Goal: Information Seeking & Learning: Compare options

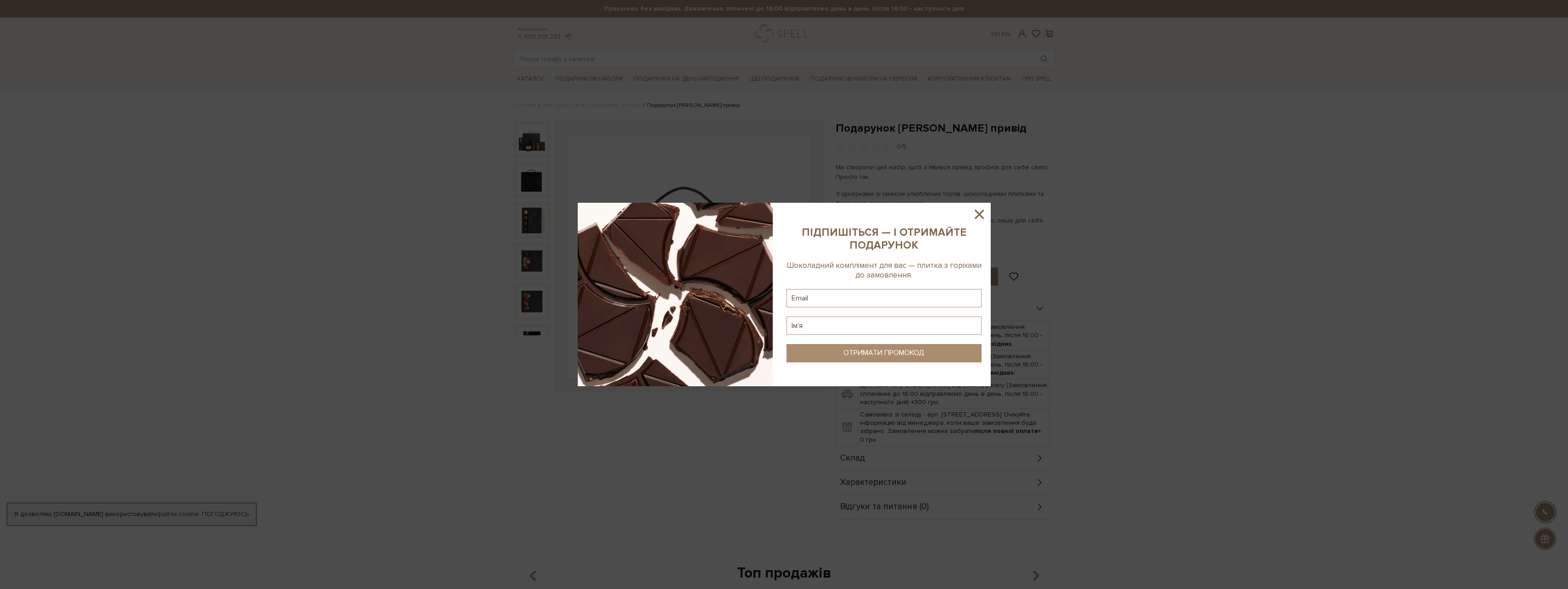
click at [983, 212] on icon at bounding box center [979, 214] width 15 height 15
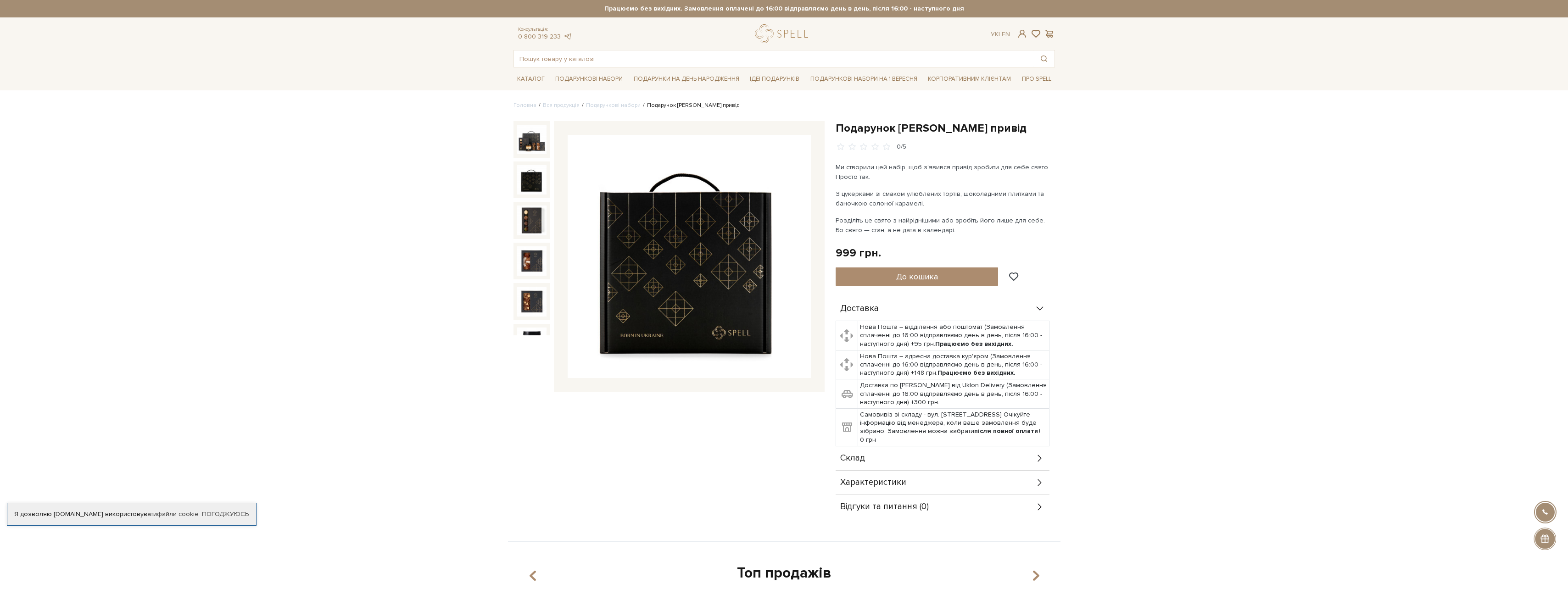
click at [679, 293] on img at bounding box center [689, 256] width 243 height 243
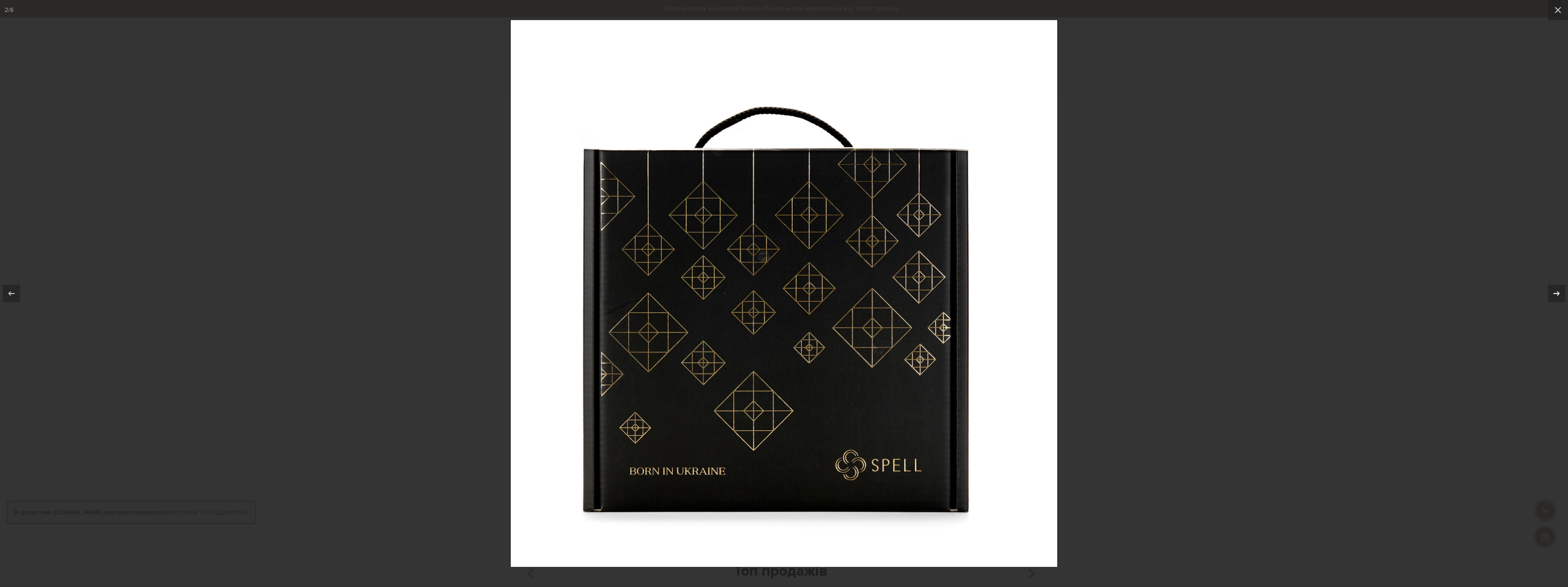
click at [1555, 292] on icon at bounding box center [1557, 293] width 11 height 11
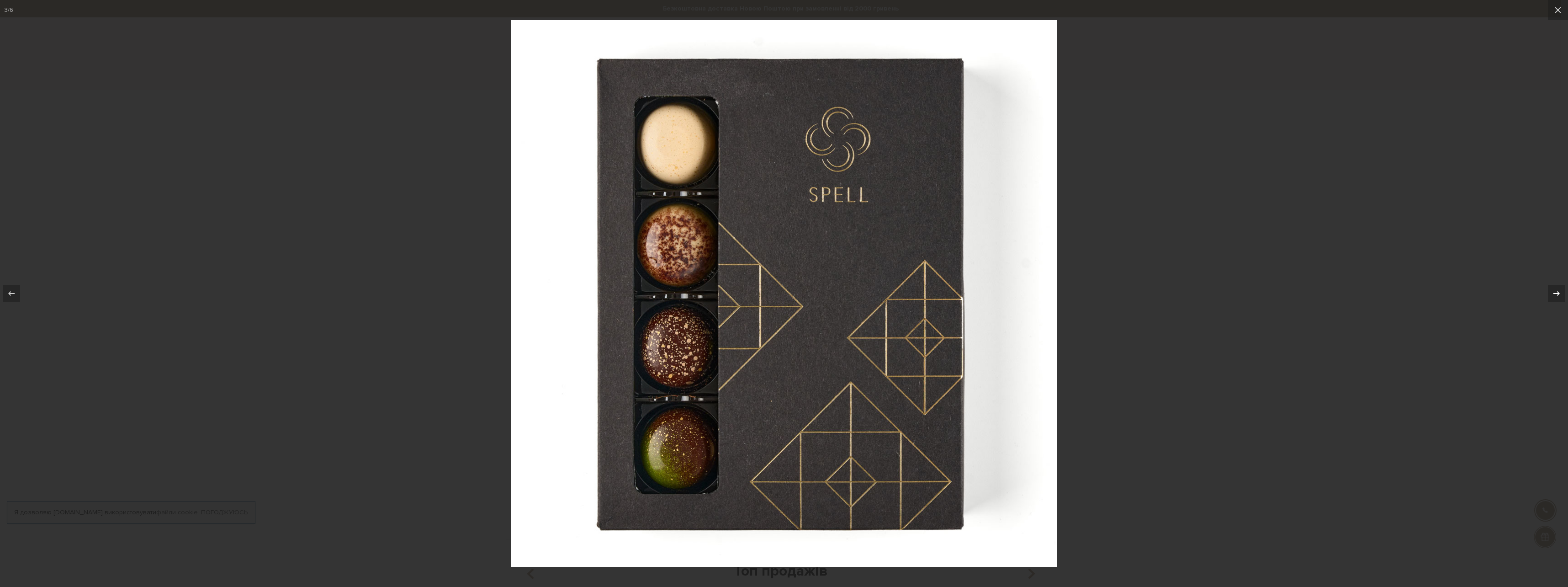
click at [1554, 292] on icon at bounding box center [1557, 293] width 11 height 11
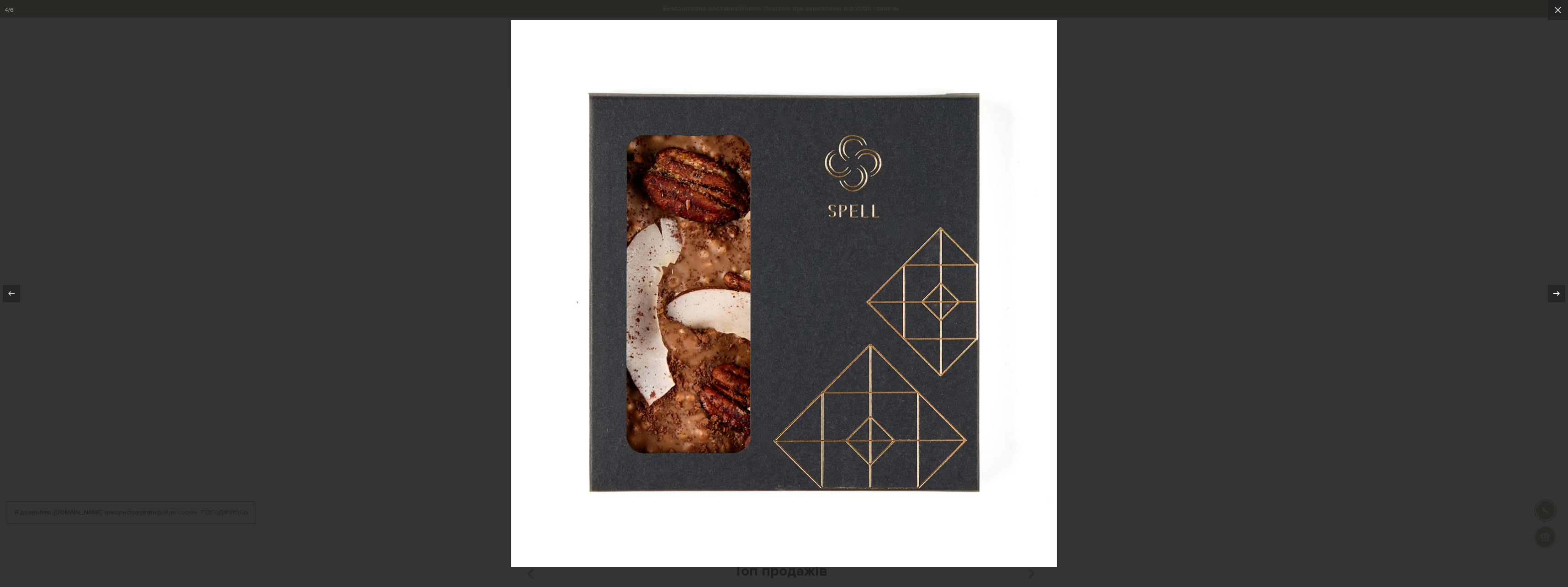
click at [1554, 292] on icon at bounding box center [1557, 293] width 11 height 11
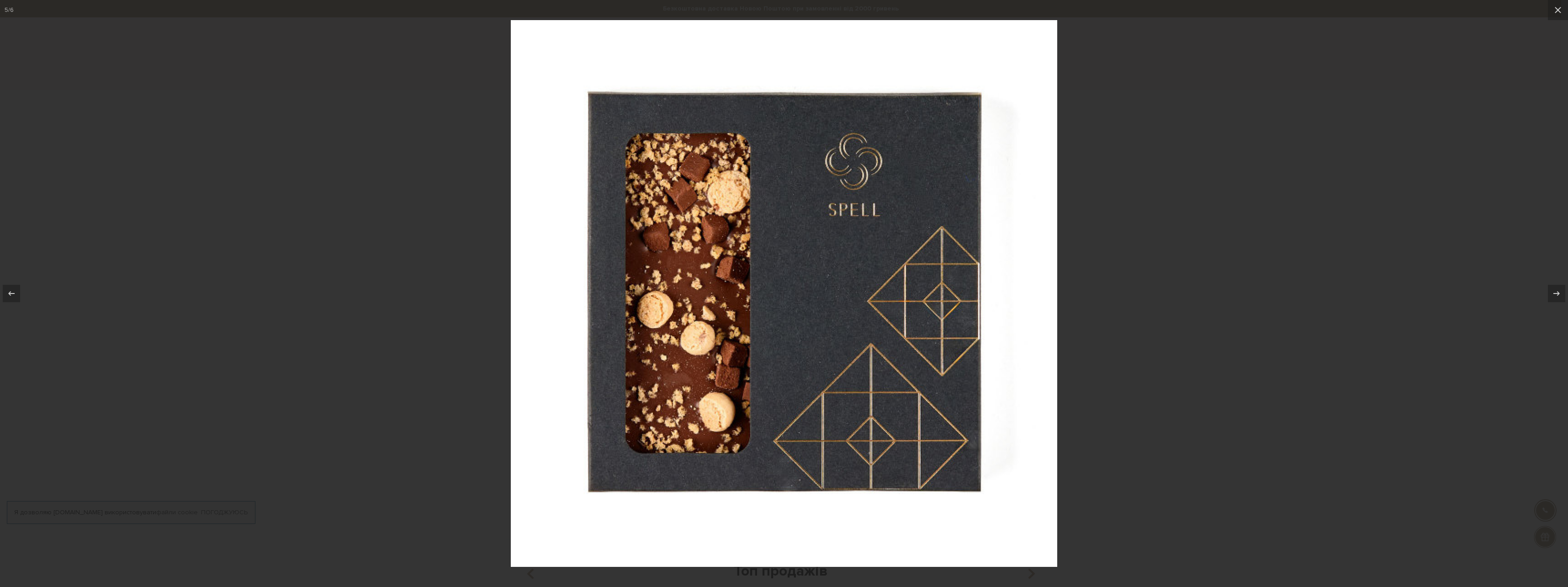
click at [1336, 230] on div at bounding box center [784, 293] width 1568 height 587
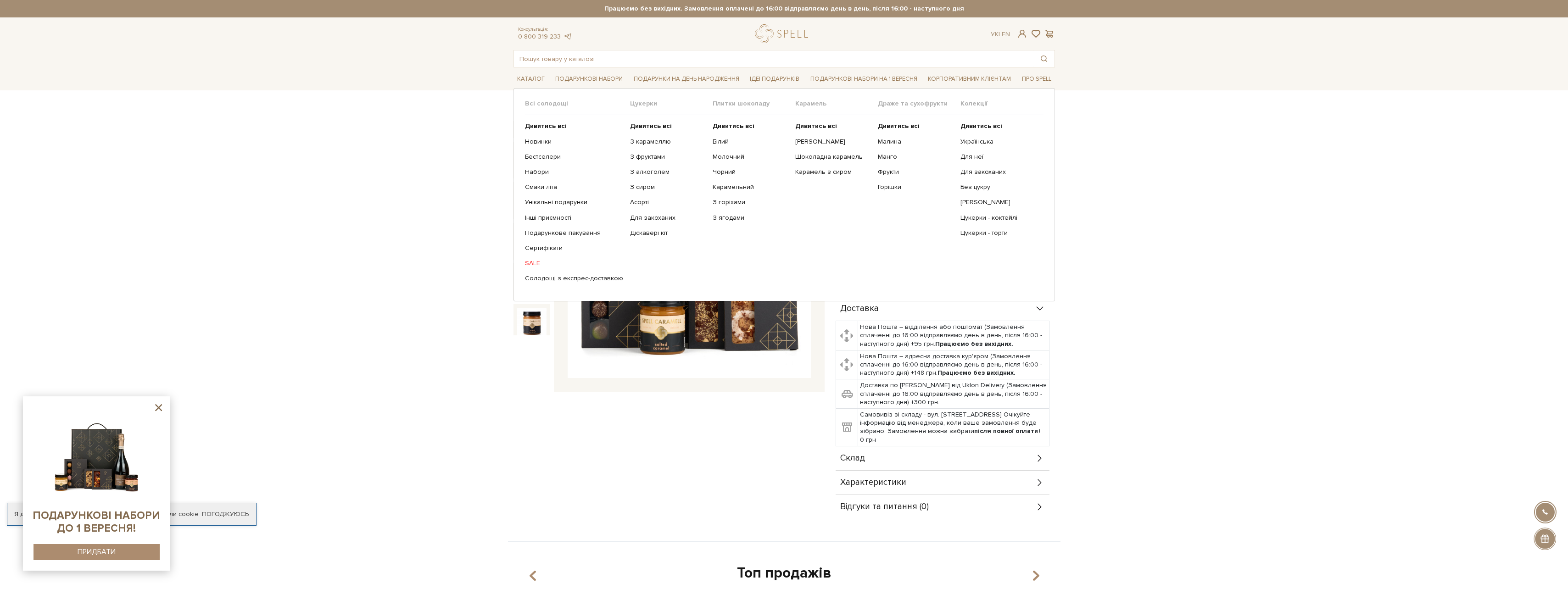
click at [537, 99] on div "Всі солодощі Дивитись всі Новинки Бестселери Набори Смаки літа Унікальні подару…" at bounding box center [784, 194] width 541 height 212
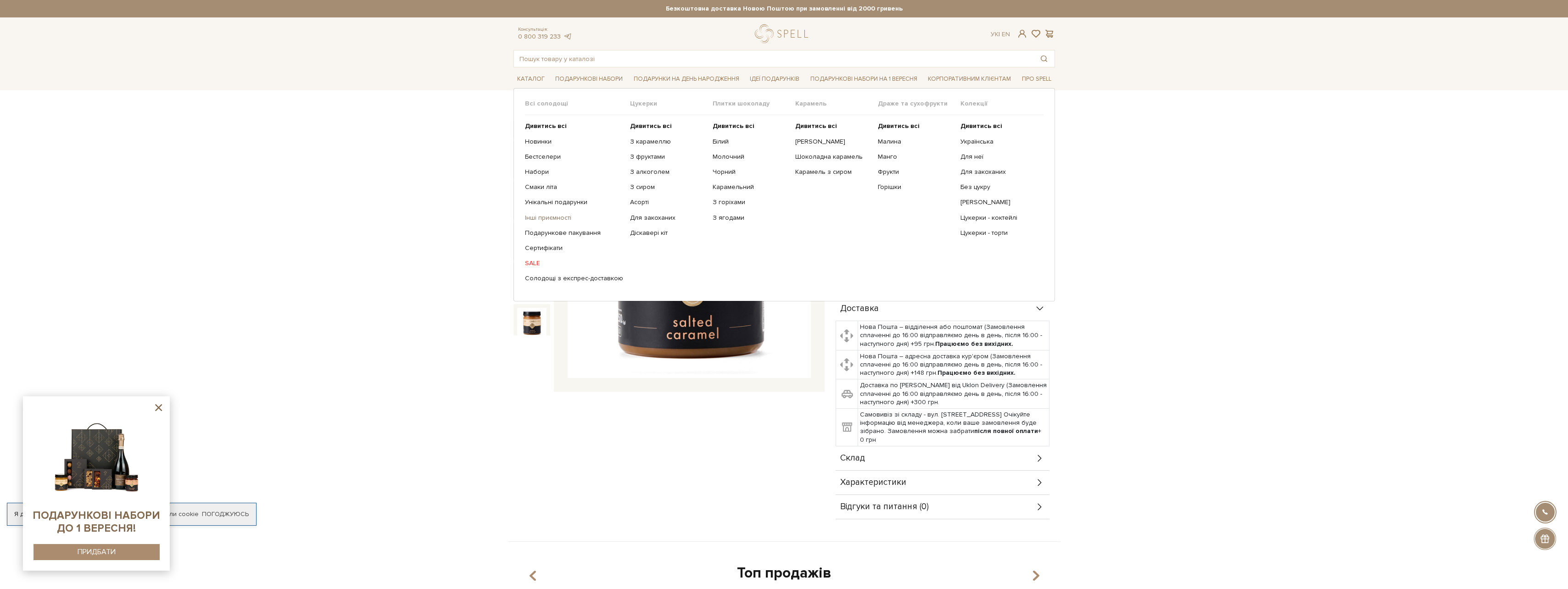
click at [539, 218] on link "Інші приємності" at bounding box center [574, 218] width 98 height 8
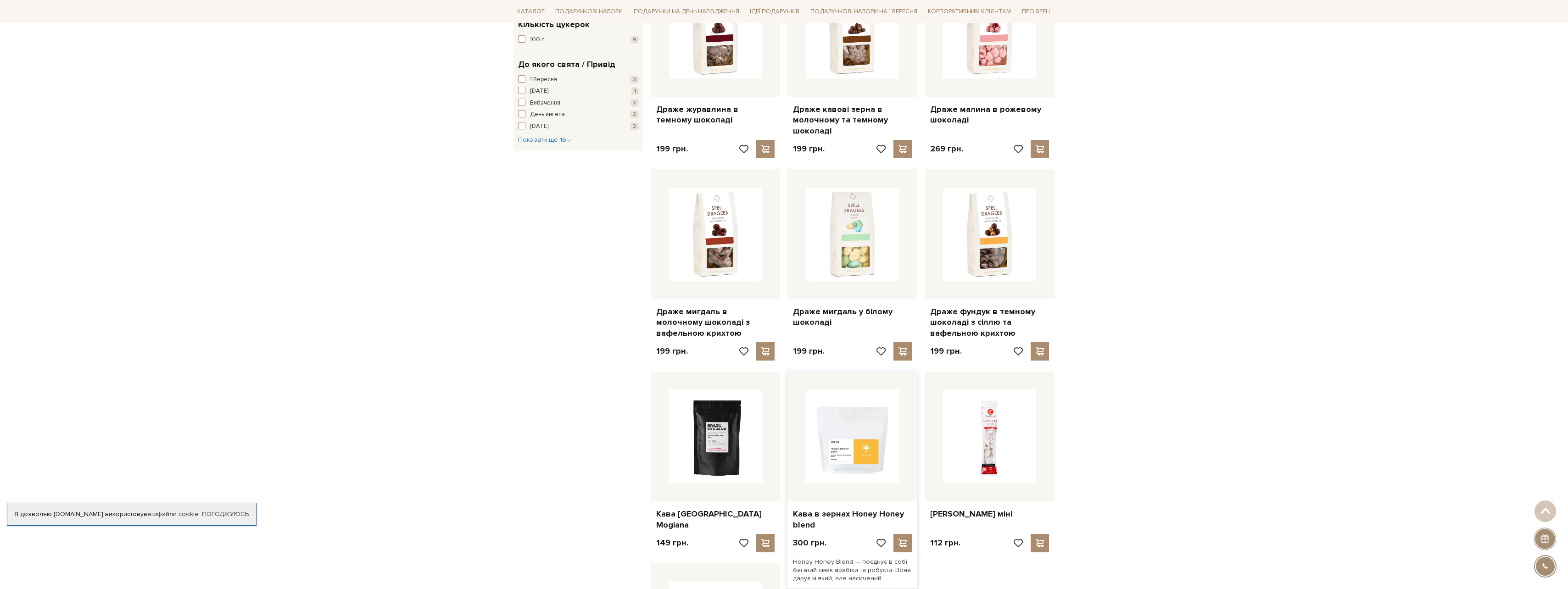
scroll to position [733, 0]
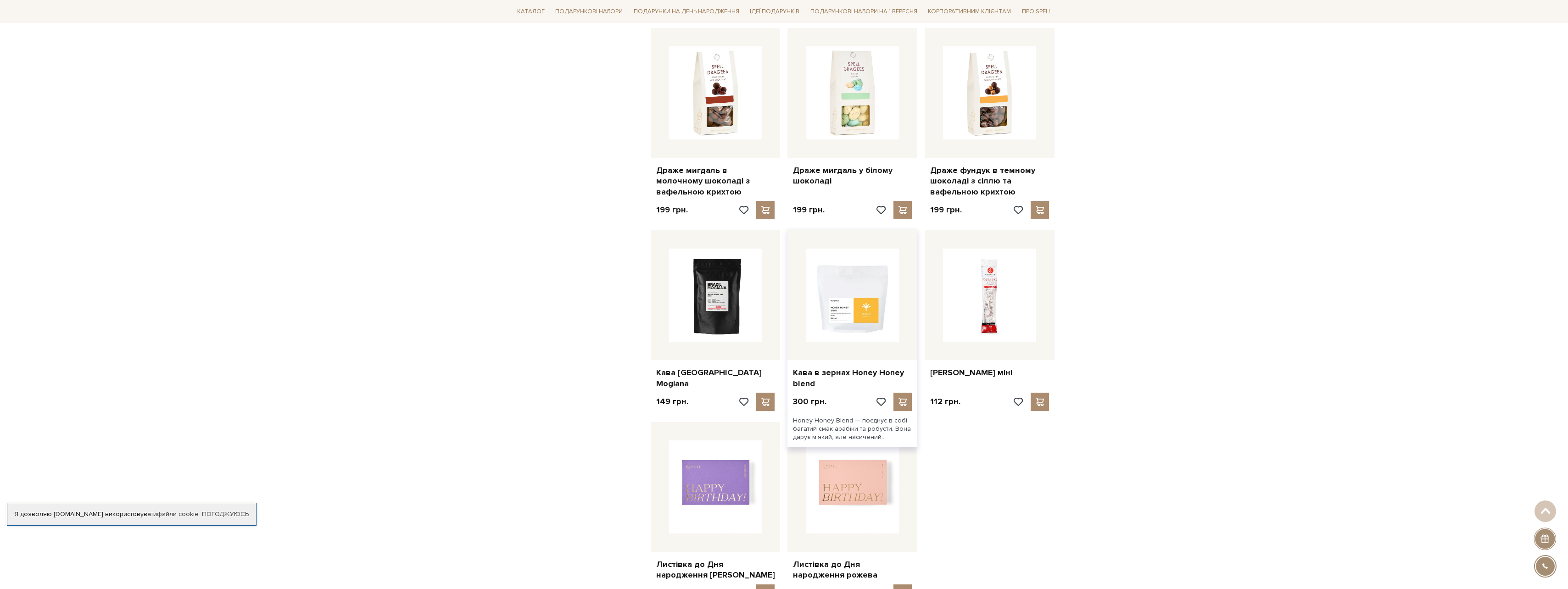
click at [853, 309] on img at bounding box center [852, 295] width 93 height 93
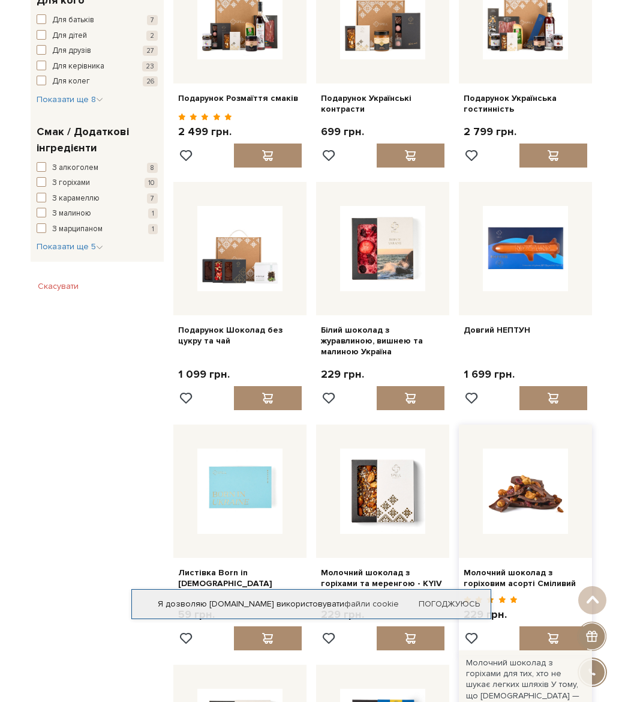
scroll to position [360, 0]
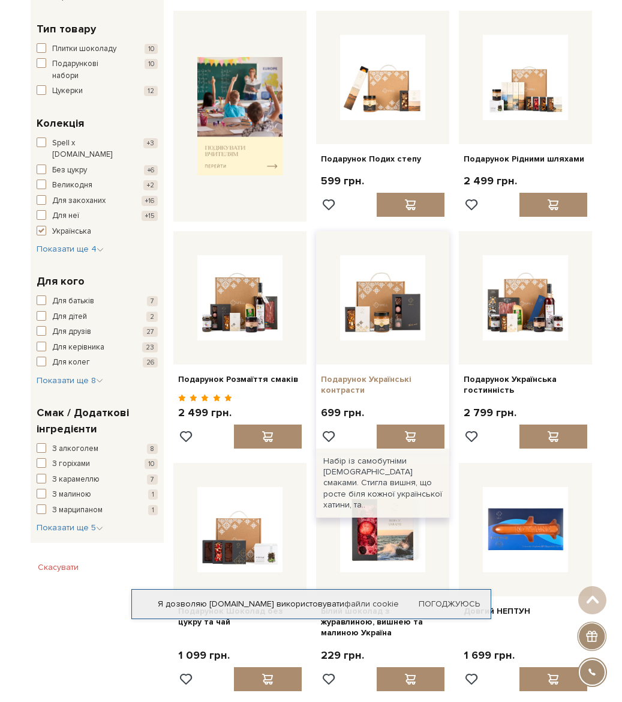
click at [399, 378] on link "Подарунок Українські контрасти" at bounding box center [383, 385] width 124 height 22
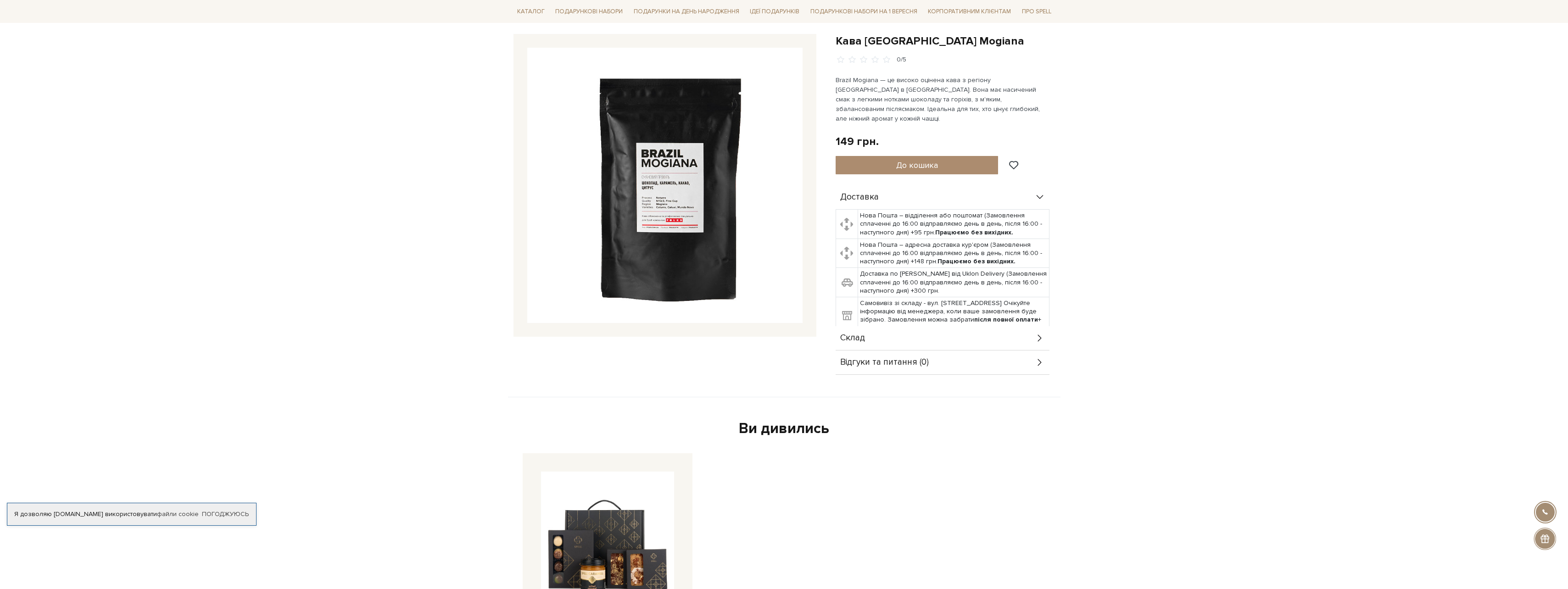
scroll to position [92, 0]
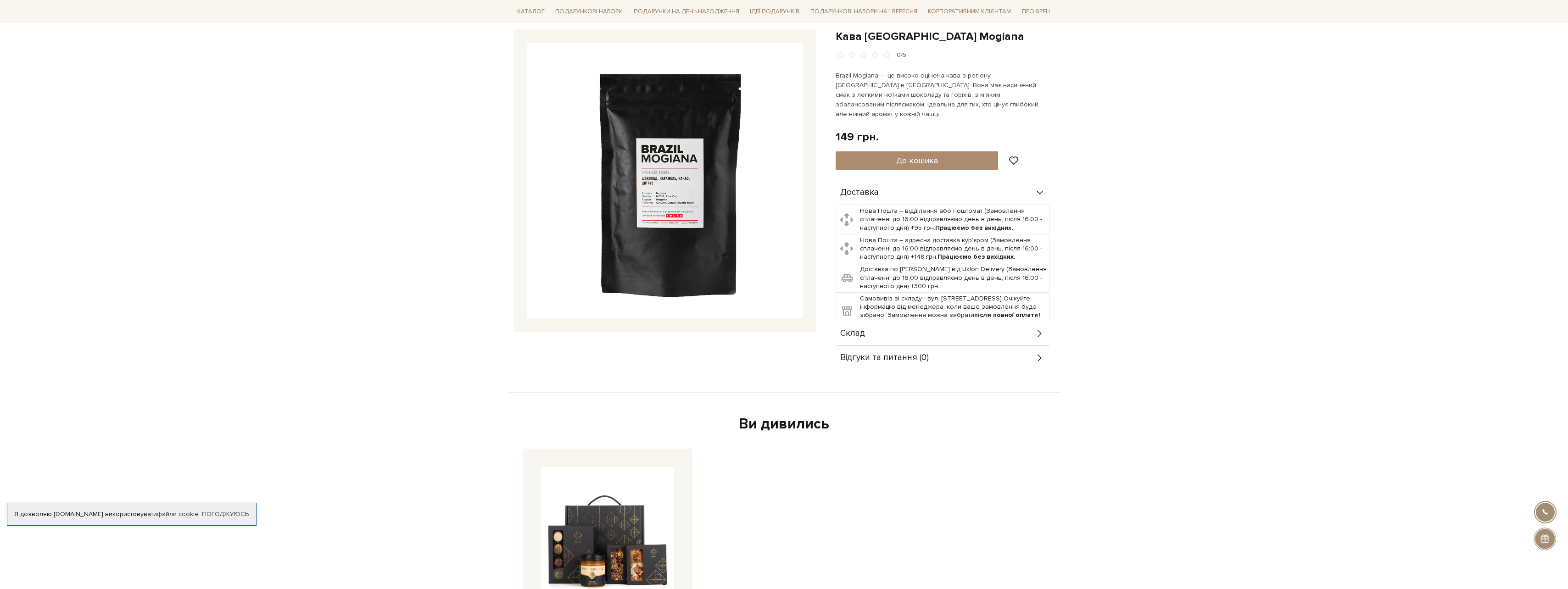
click at [685, 186] on img at bounding box center [665, 180] width 275 height 275
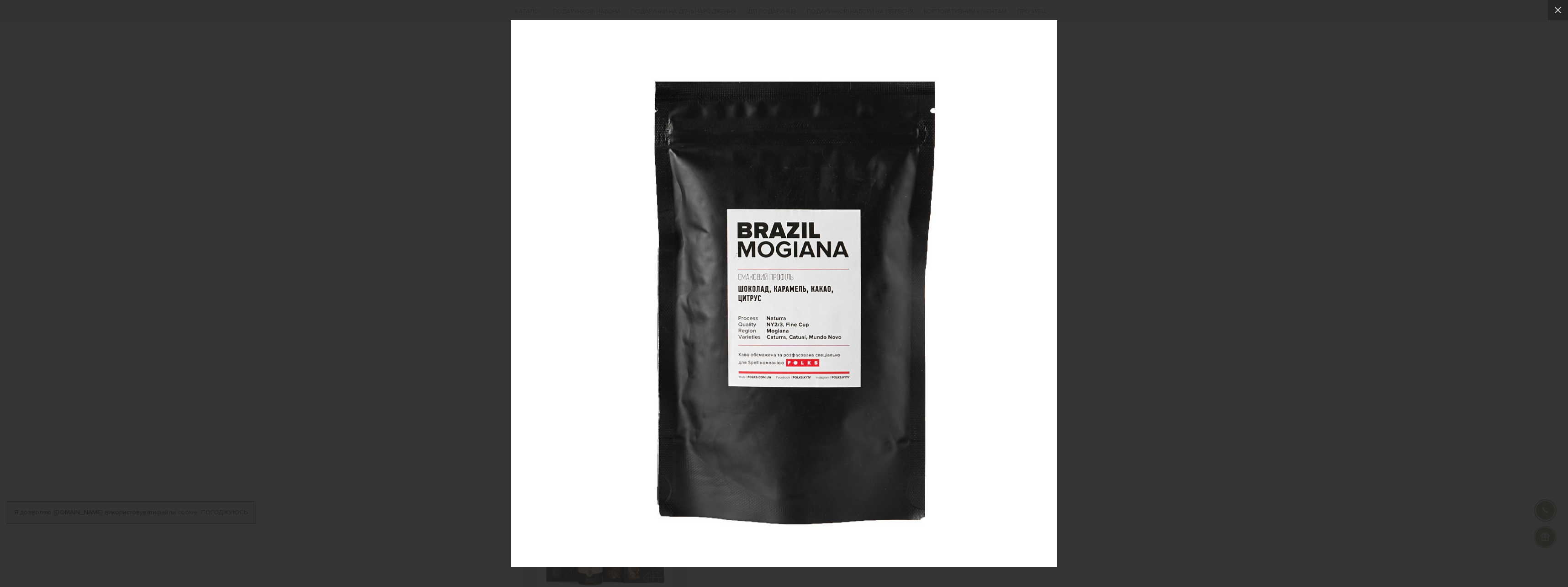
click at [1158, 356] on div at bounding box center [784, 293] width 1568 height 587
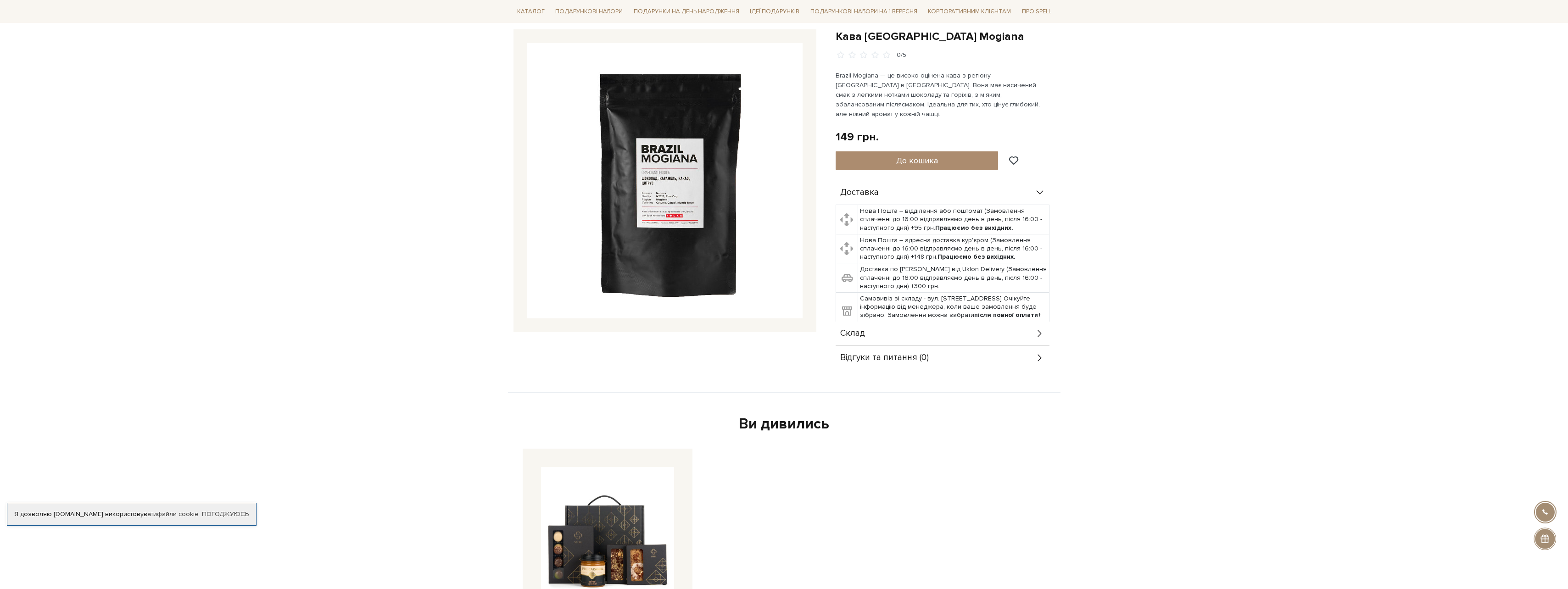
click at [855, 329] on span "Склад" at bounding box center [852, 333] width 24 height 8
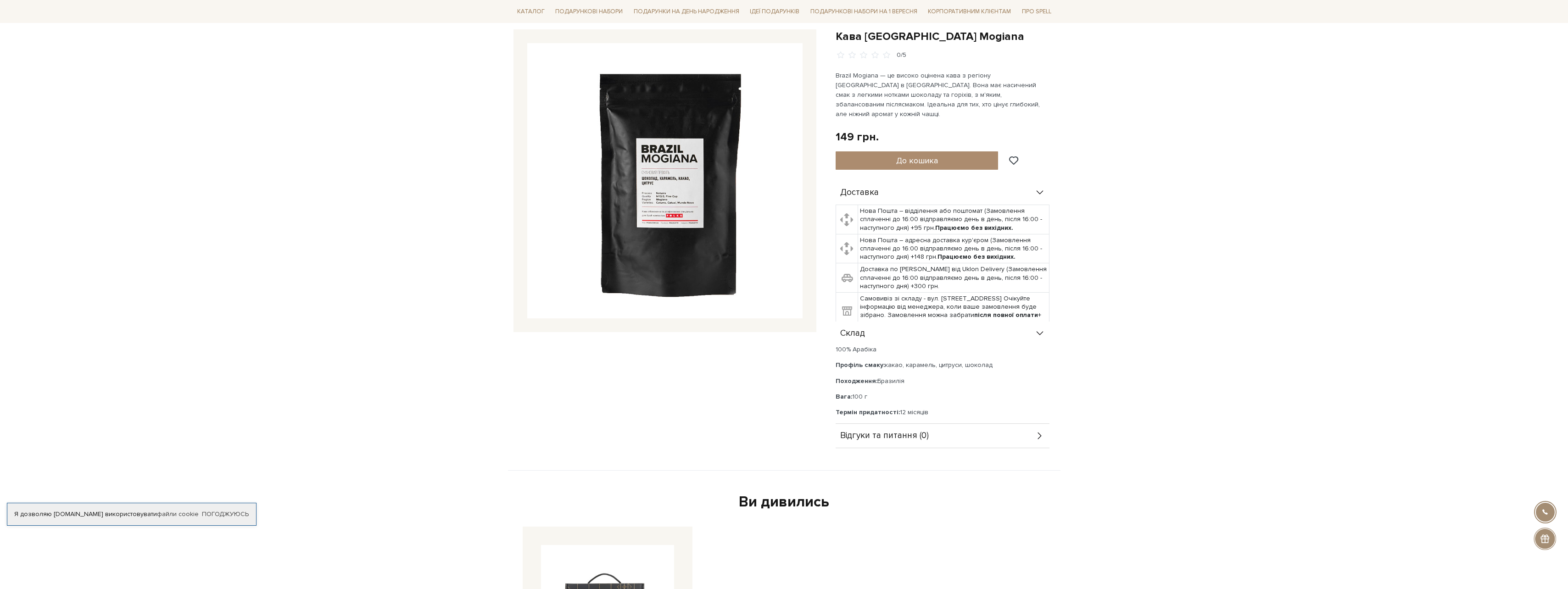
drag, startPoint x: 870, startPoint y: 387, endPoint x: 828, endPoint y: 380, distance: 42.6
click at [828, 380] on div "Кава Brazil Mogiana 0/5 Кава Brazil Mogiana 0/5" at bounding box center [784, 250] width 553 height 442
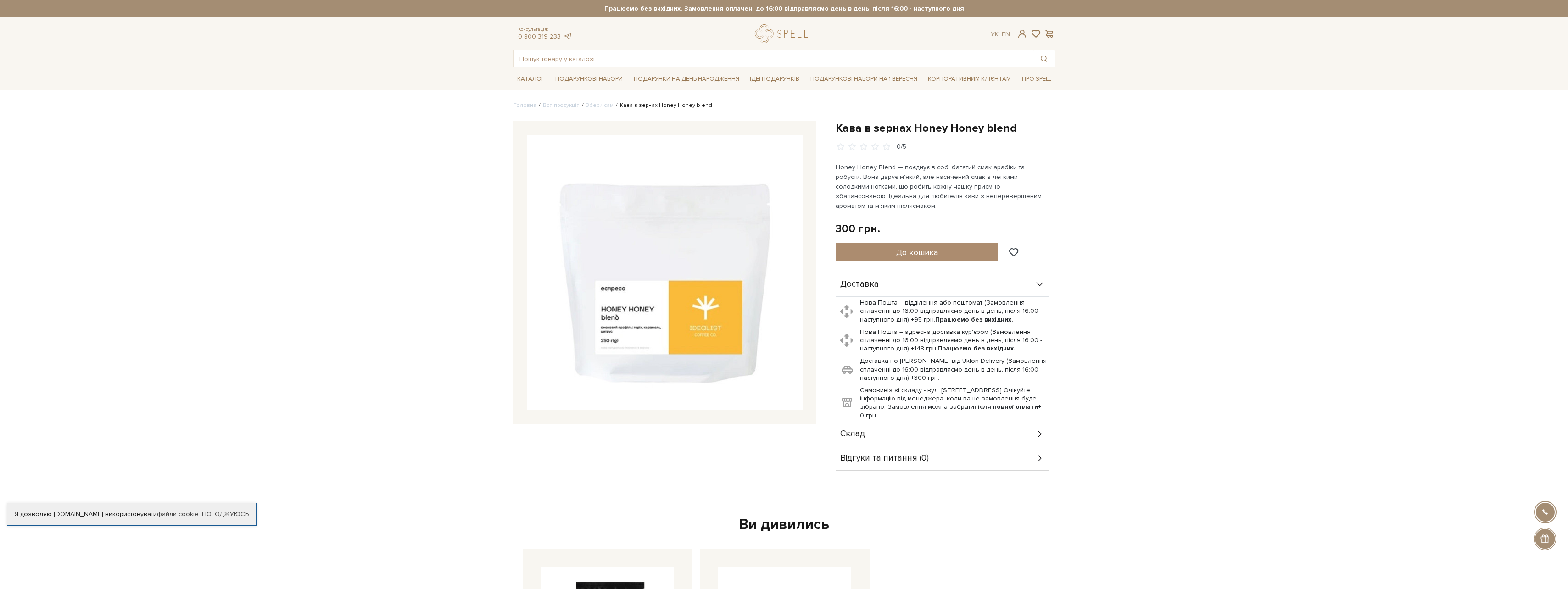
click at [865, 425] on div "Склад" at bounding box center [943, 433] width 214 height 24
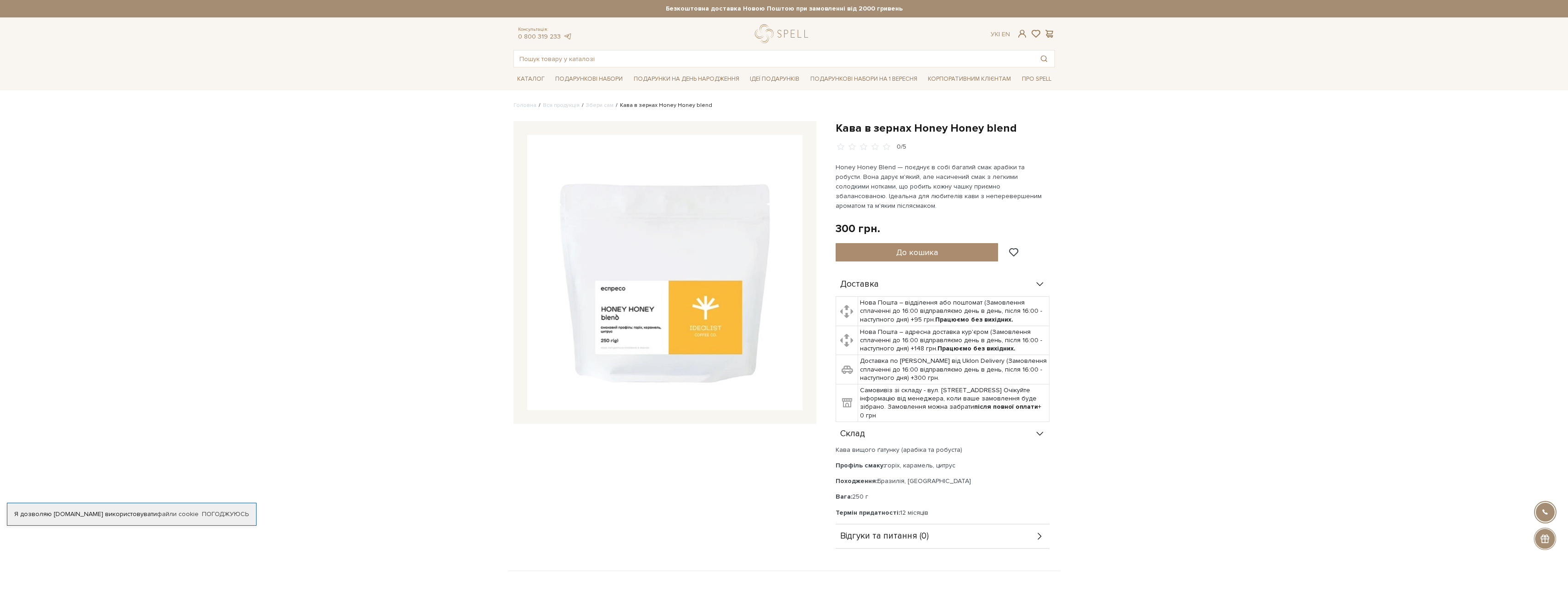
click at [882, 493] on p "Вага: 250 г" at bounding box center [943, 497] width 214 height 8
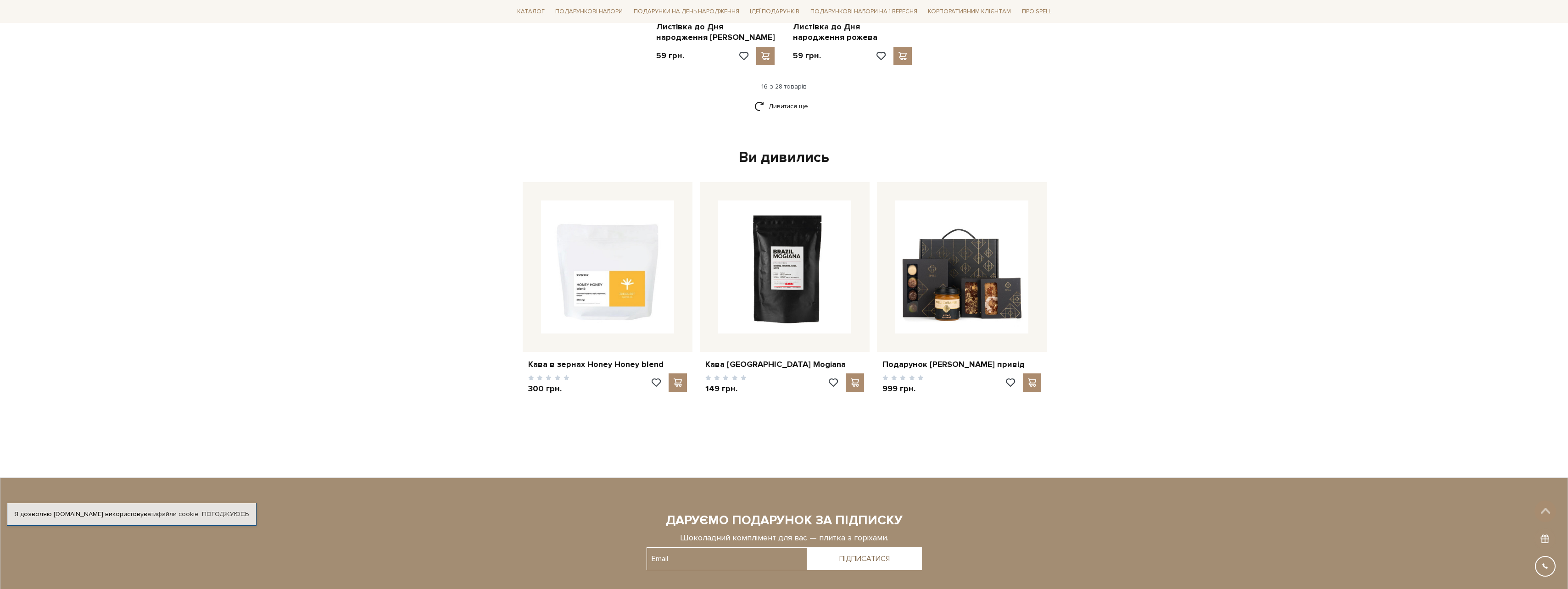
scroll to position [1157, 0]
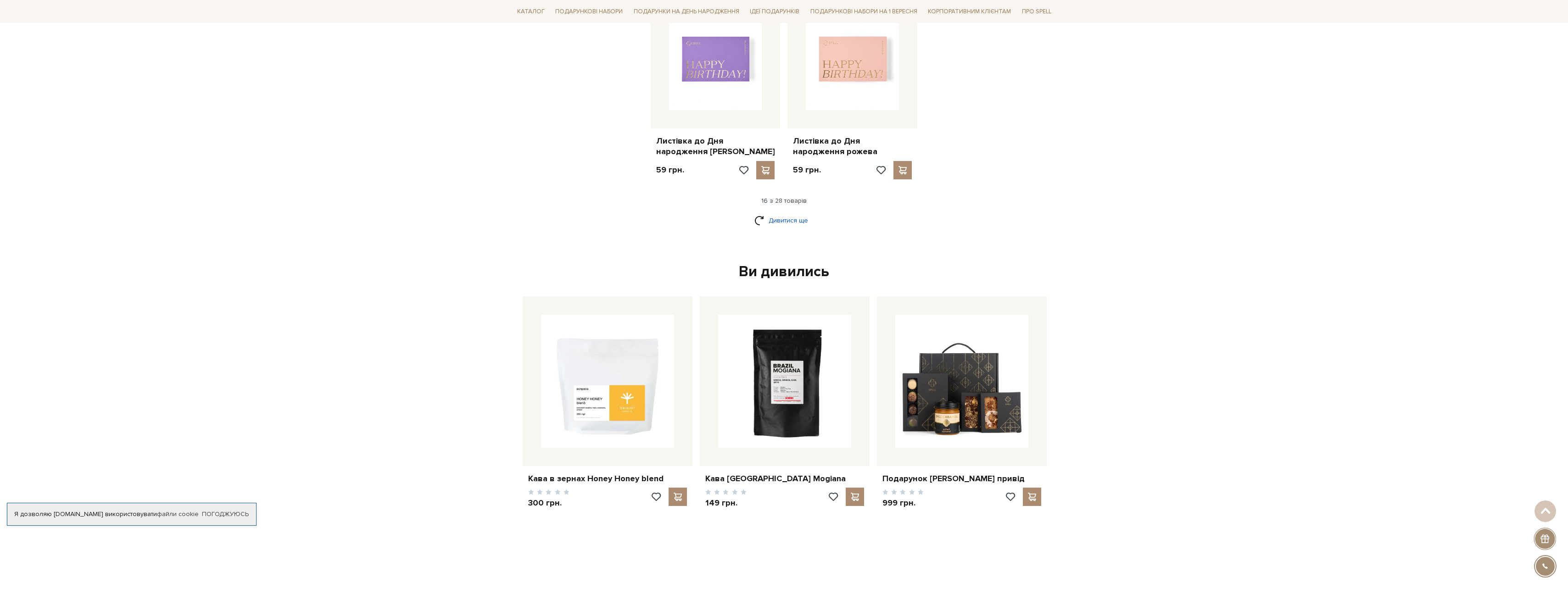
click at [787, 217] on link "Дивитися ще" at bounding box center [784, 220] width 60 height 16
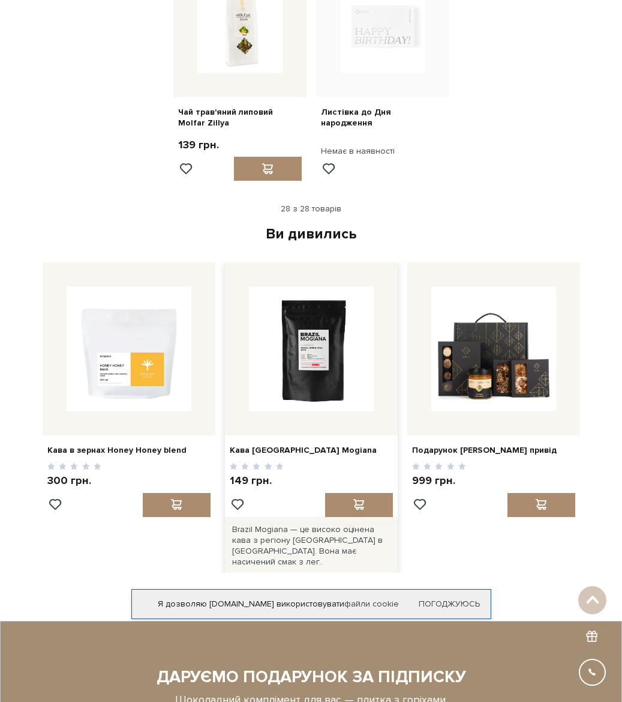
scroll to position [1921, 0]
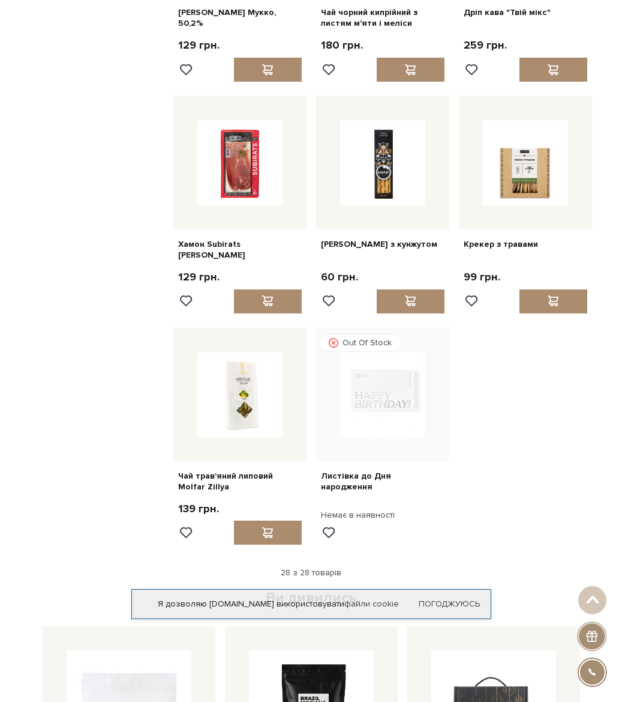
drag, startPoint x: 569, startPoint y: 473, endPoint x: 563, endPoint y: 468, distance: 8.1
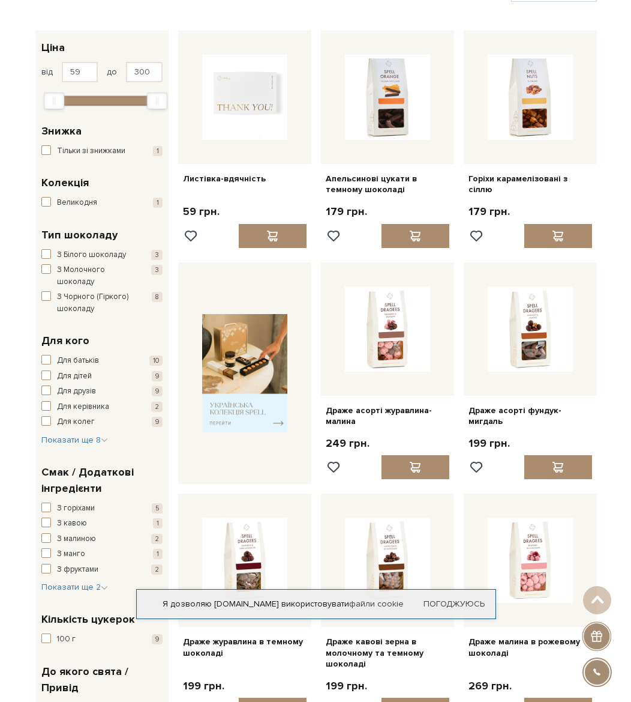
scroll to position [0, 0]
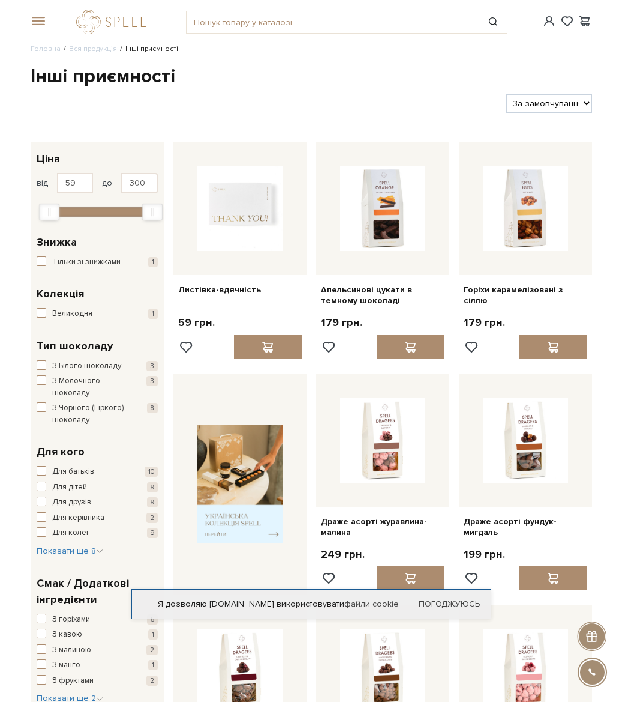
click at [41, 19] on span at bounding box center [37, 21] width 12 height 11
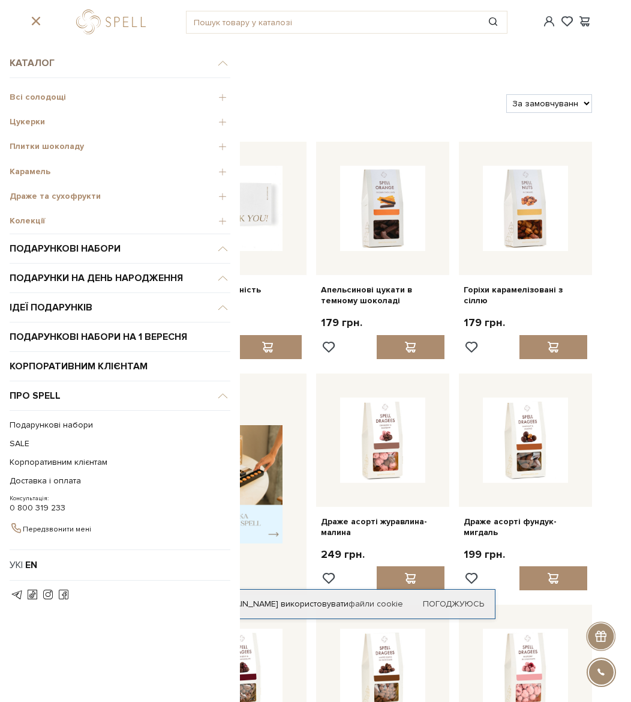
click at [39, 59] on link "Каталог" at bounding box center [120, 63] width 221 height 29
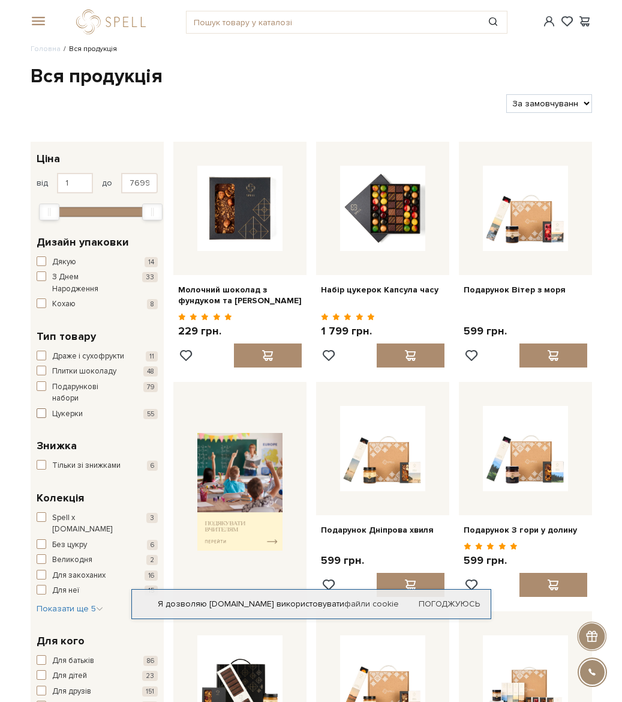
click at [43, 415] on span "button" at bounding box center [42, 413] width 10 height 10
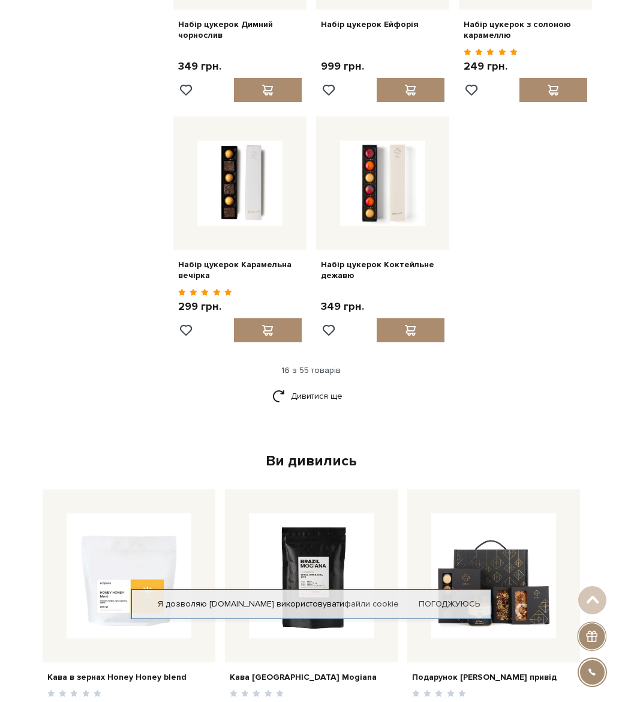
scroll to position [1200, 0]
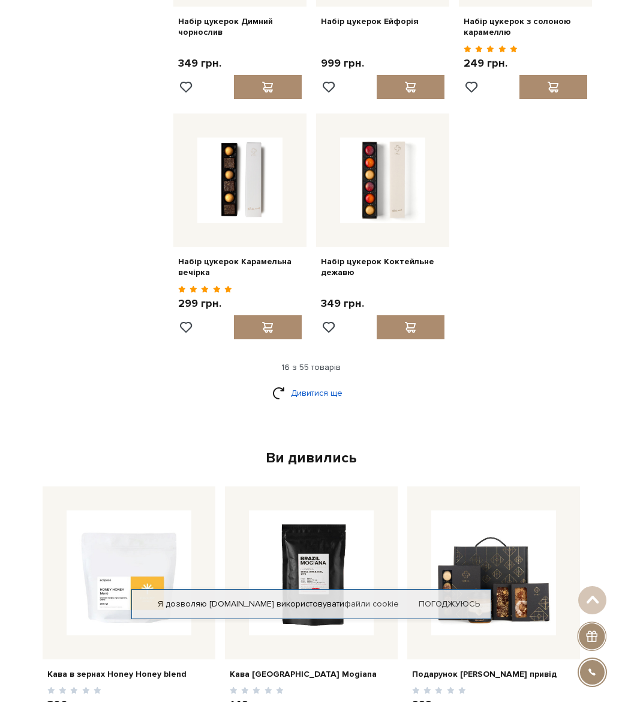
click at [283, 396] on link "Дивитися ще" at bounding box center [311, 392] width 78 height 21
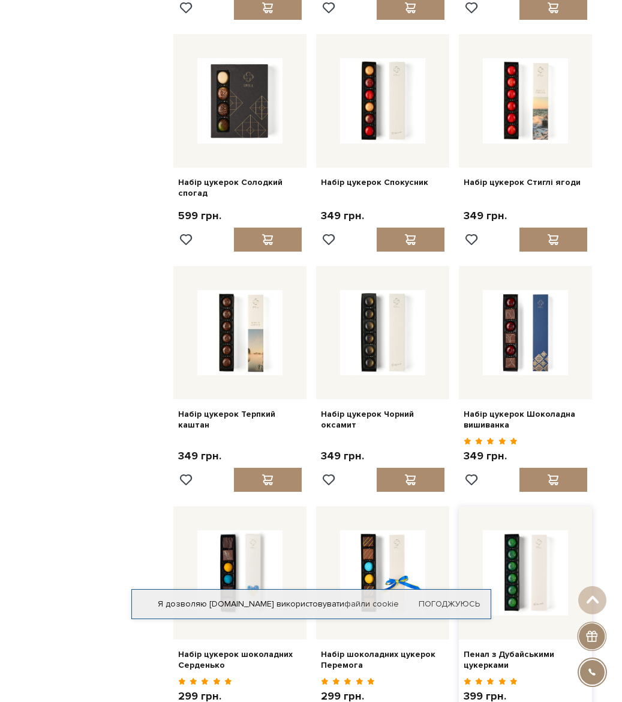
scroll to position [2161, 0]
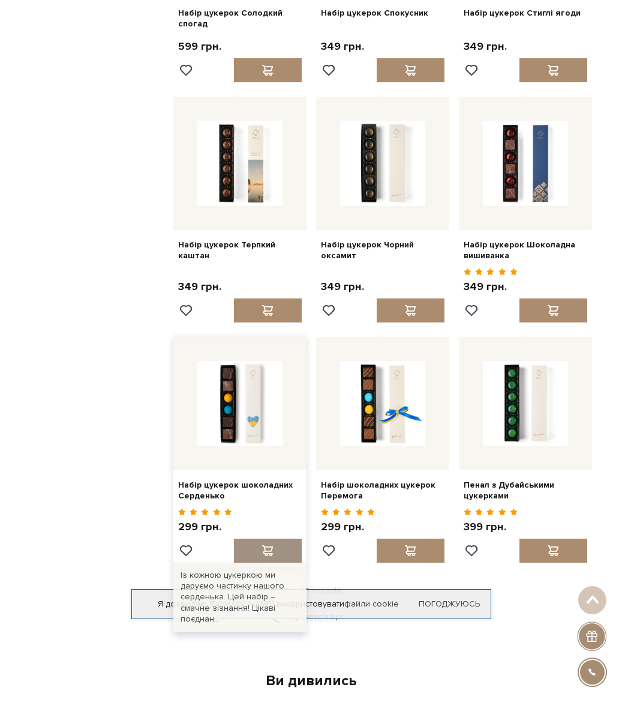
click at [271, 545] on span at bounding box center [267, 550] width 15 height 11
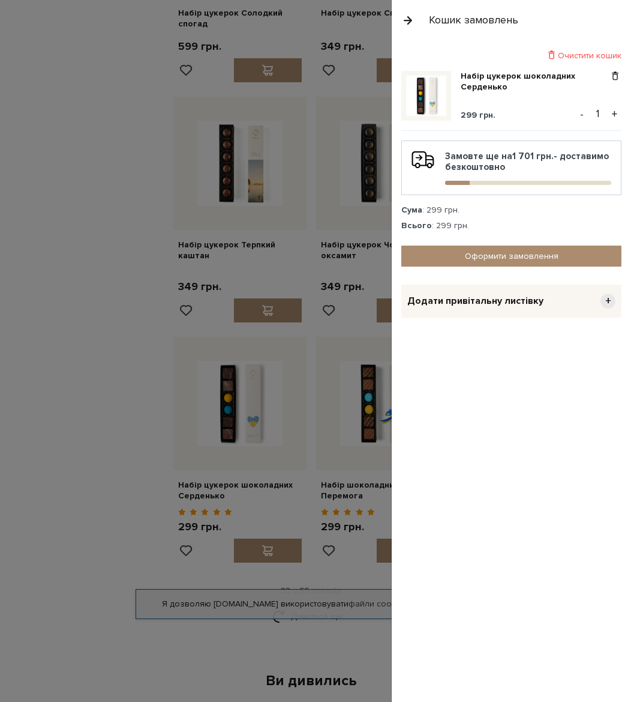
click at [84, 263] on div at bounding box center [315, 351] width 631 height 702
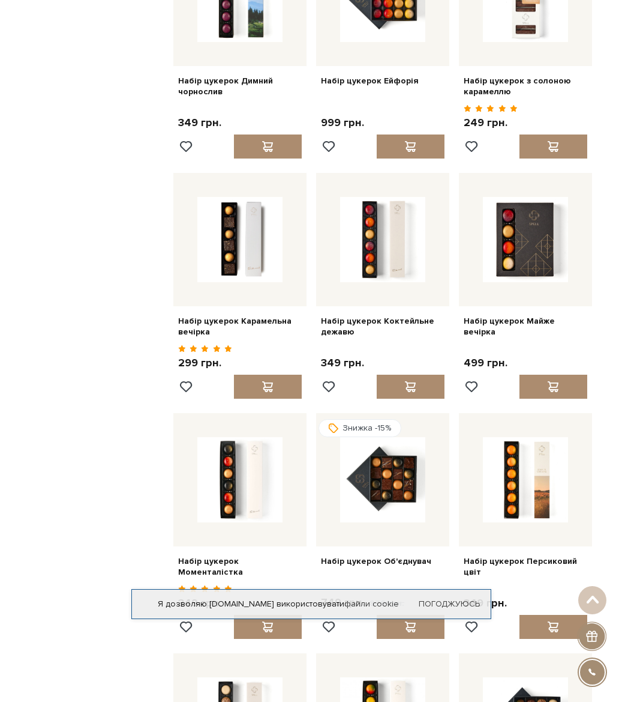
scroll to position [600, 0]
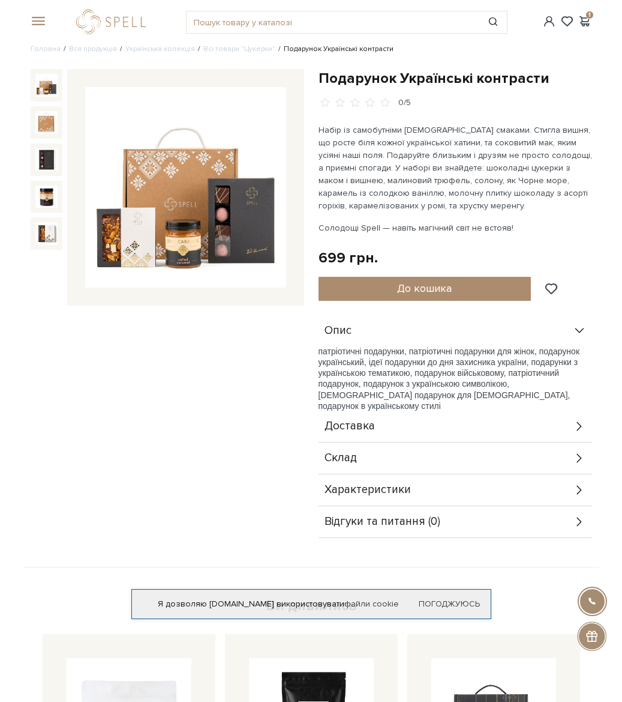
click at [355, 453] on span "Склад" at bounding box center [341, 458] width 32 height 11
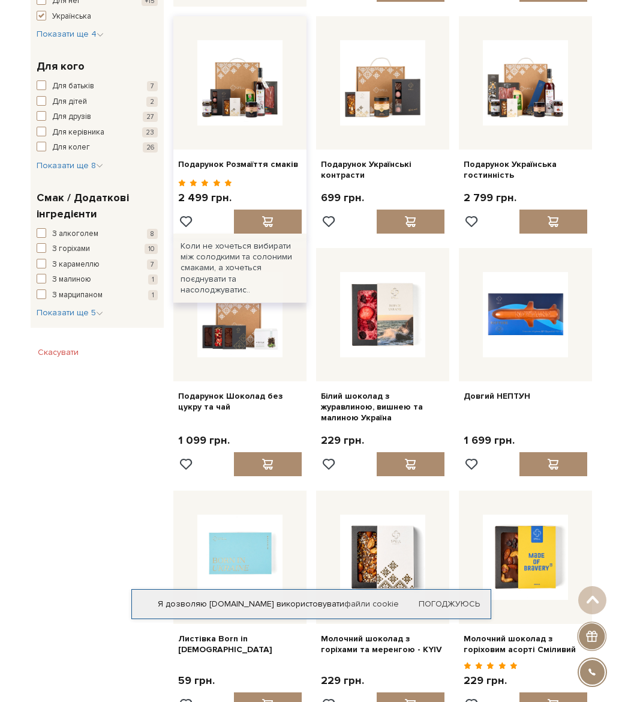
scroll to position [600, 0]
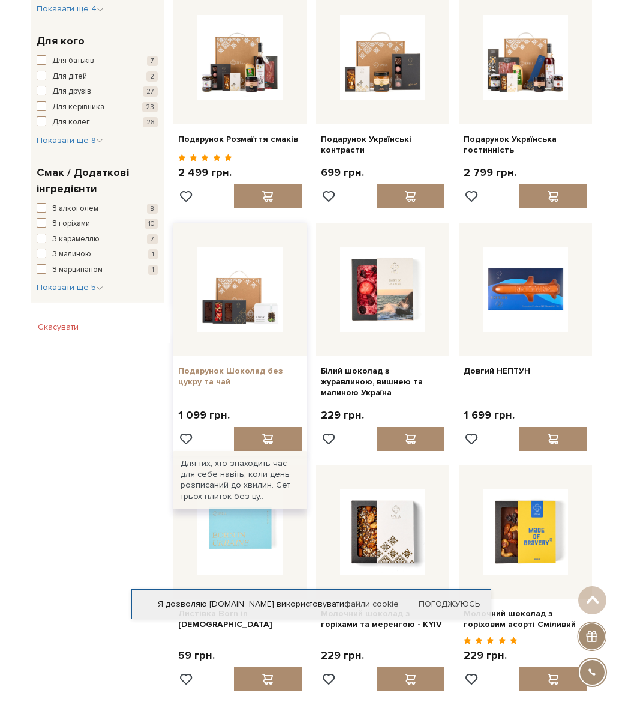
click at [234, 367] on link "Подарунок Шоколад без цукру та чай" at bounding box center [240, 376] width 124 height 22
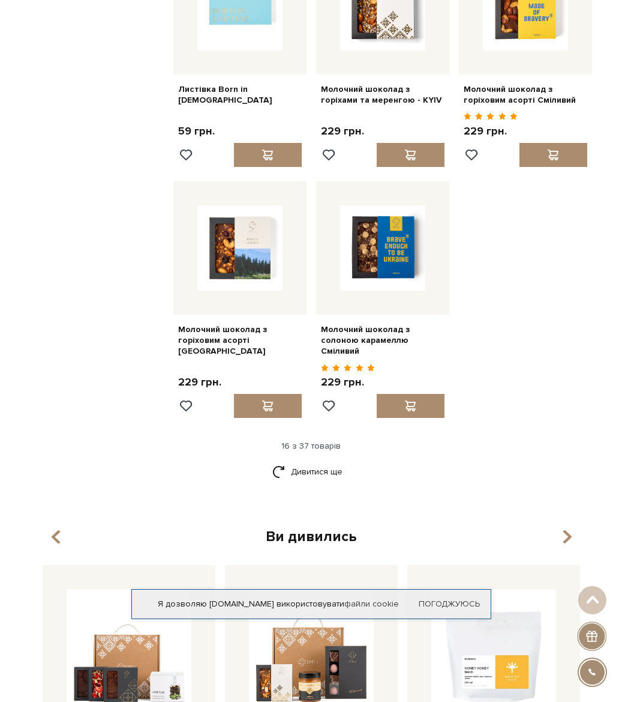
scroll to position [1200, 0]
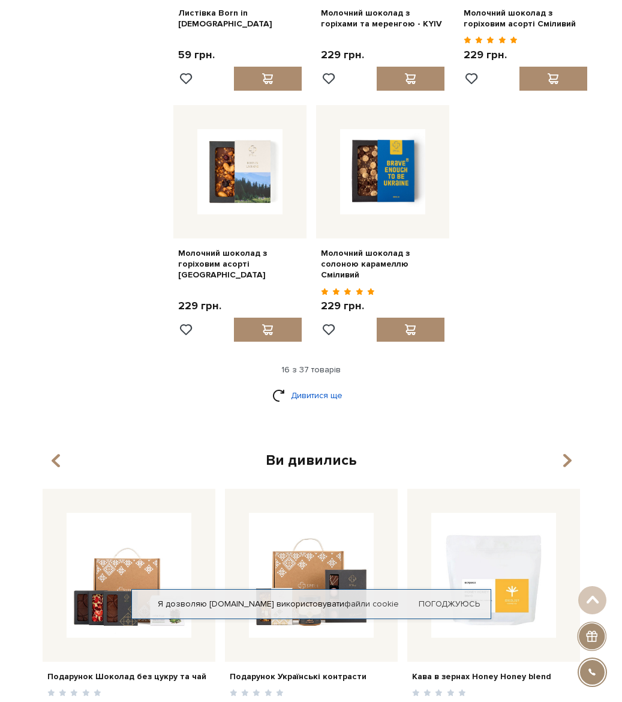
click at [335, 385] on link "Дивитися ще" at bounding box center [311, 395] width 78 height 21
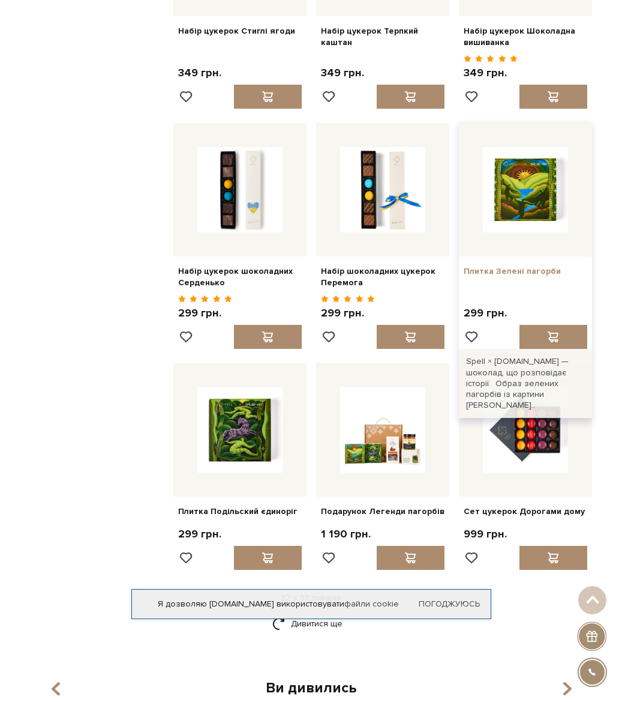
scroll to position [2161, 0]
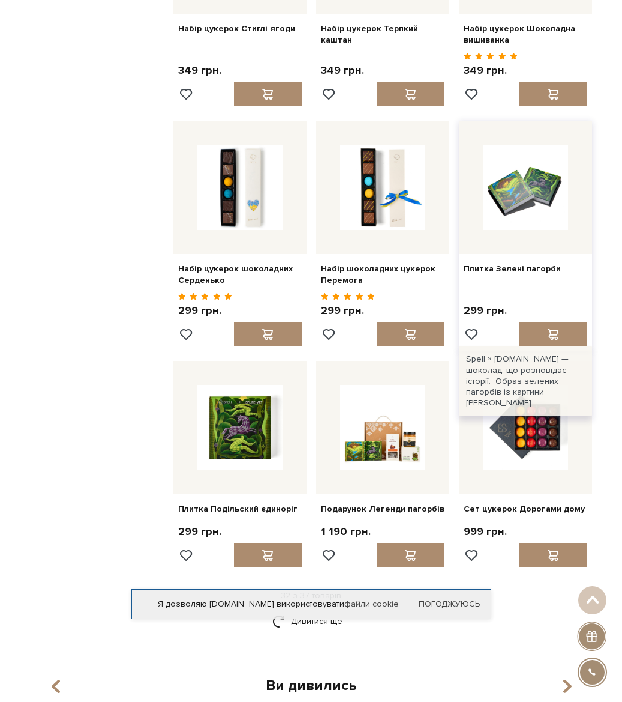
click at [544, 152] on img at bounding box center [525, 187] width 85 height 85
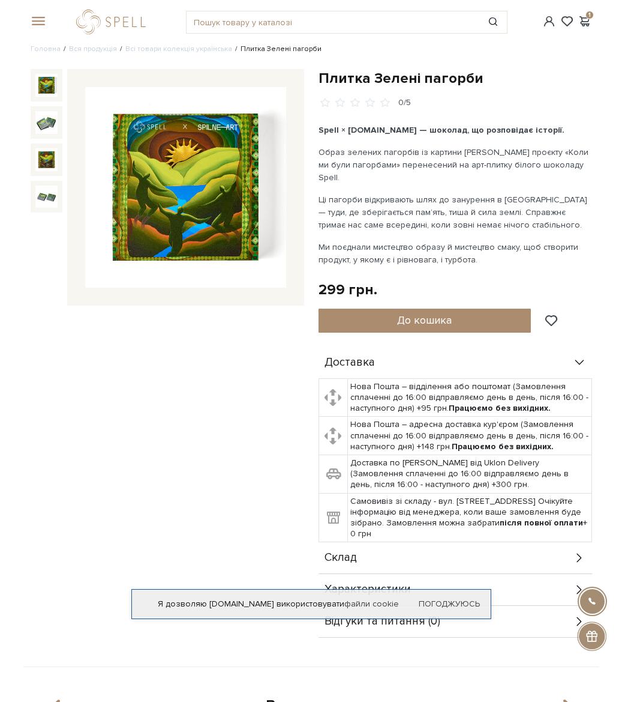
click at [205, 179] on img at bounding box center [185, 187] width 200 height 200
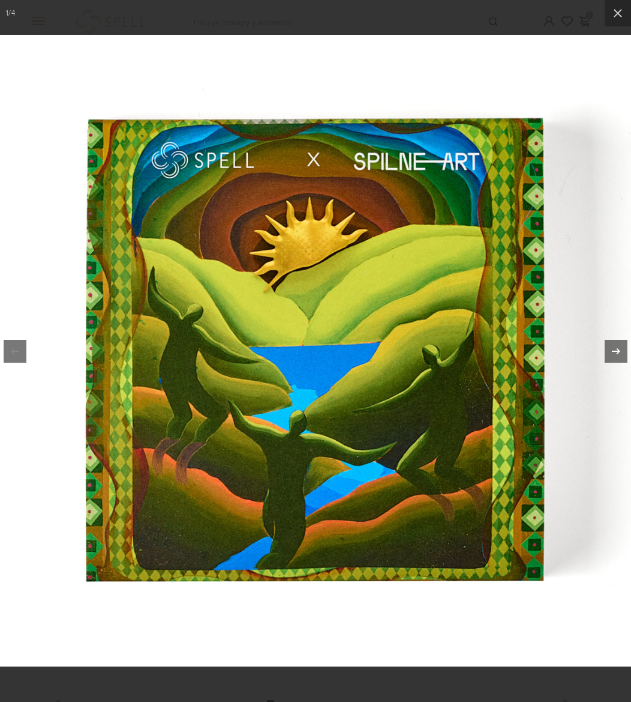
click at [612, 347] on icon at bounding box center [616, 351] width 14 height 14
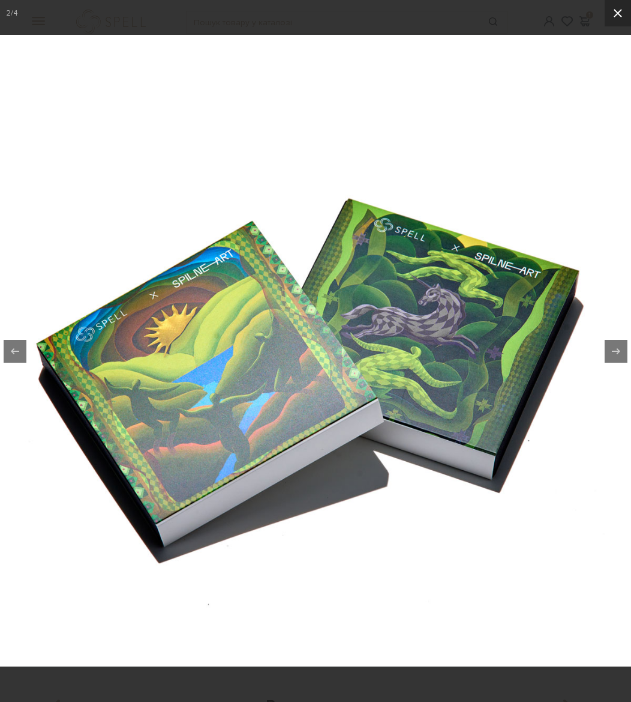
click at [619, 11] on icon at bounding box center [618, 13] width 14 height 14
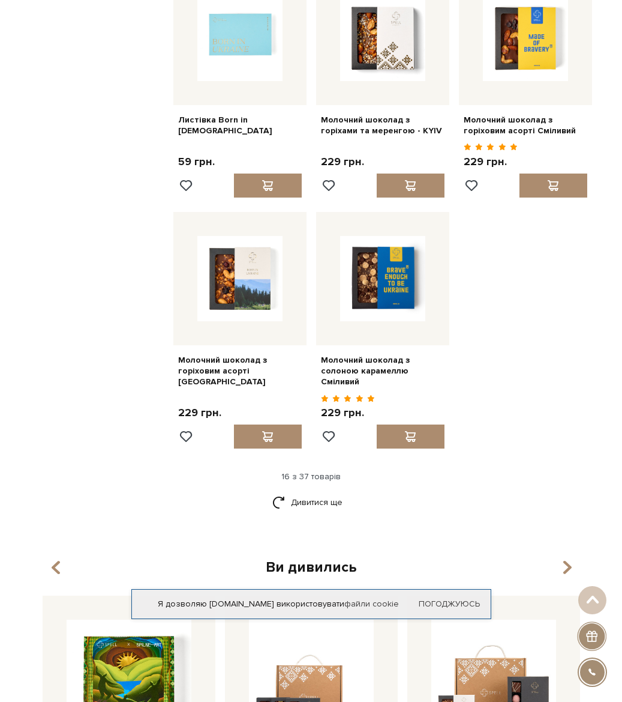
scroll to position [1080, 0]
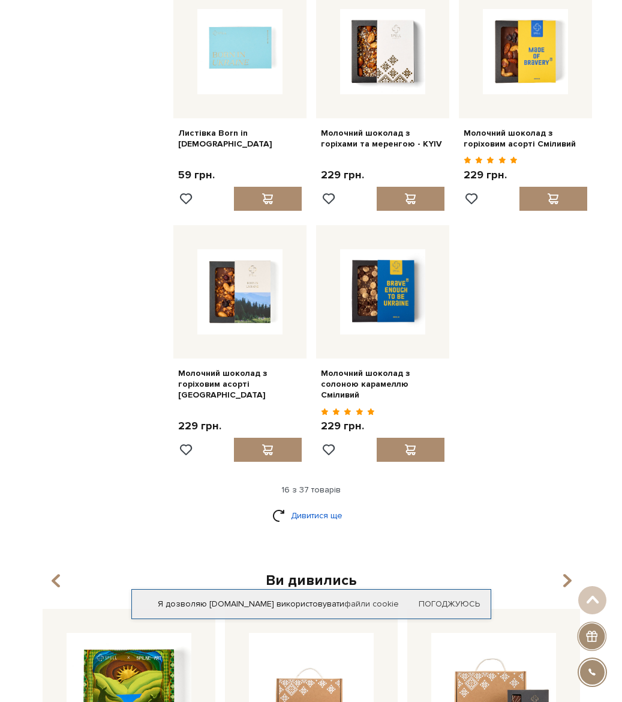
click at [277, 505] on link "Дивитися ще" at bounding box center [311, 515] width 78 height 21
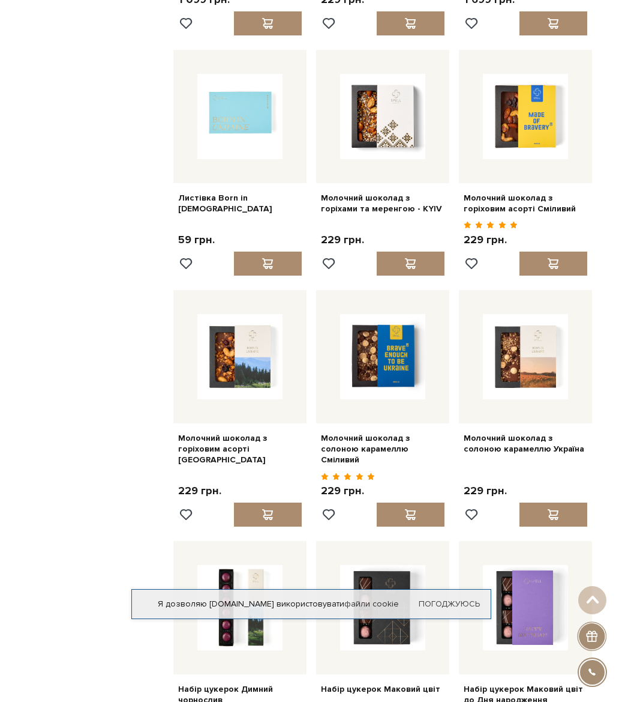
scroll to position [840, 0]
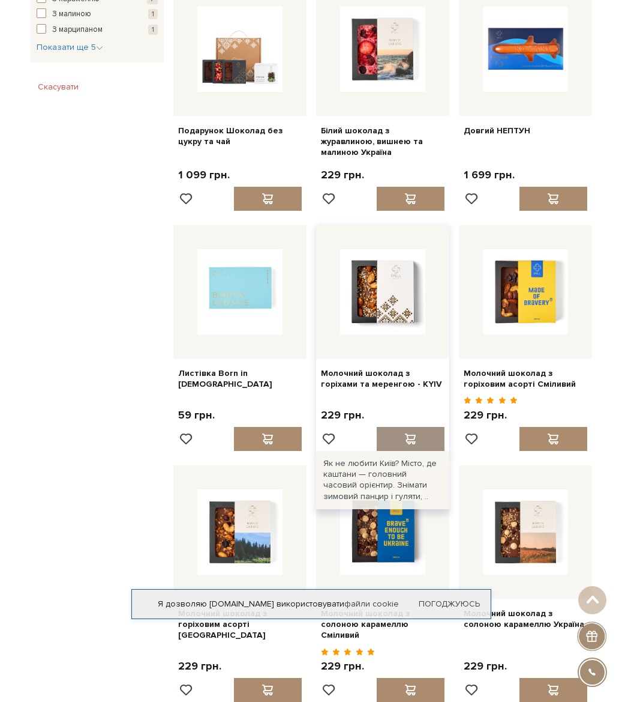
click at [400, 427] on div at bounding box center [411, 439] width 68 height 24
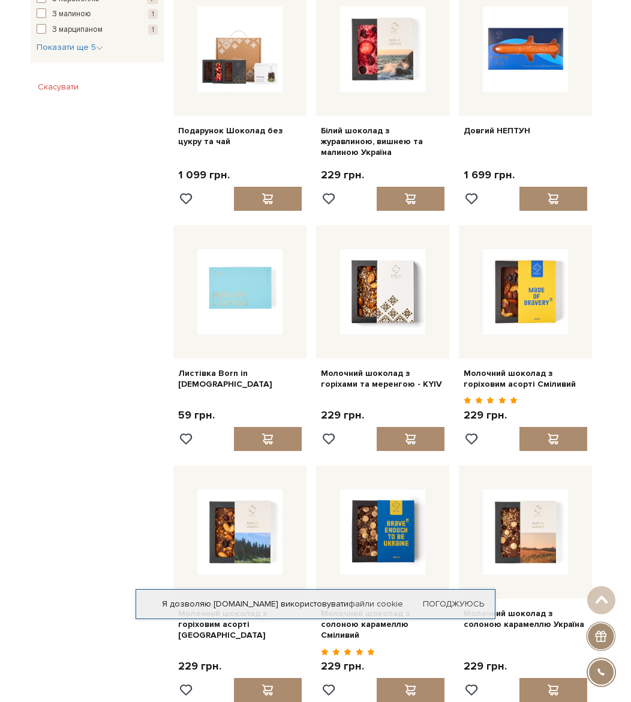
click at [68, 300] on div at bounding box center [315, 351] width 631 height 702
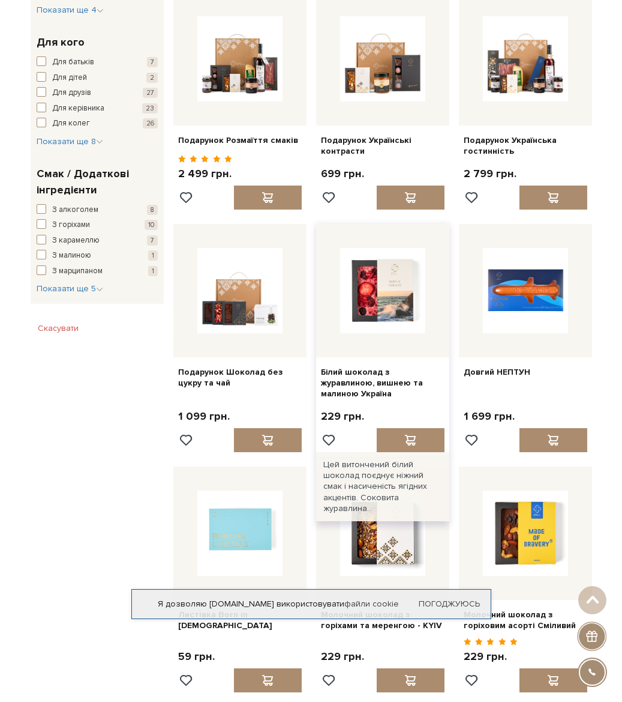
scroll to position [600, 0]
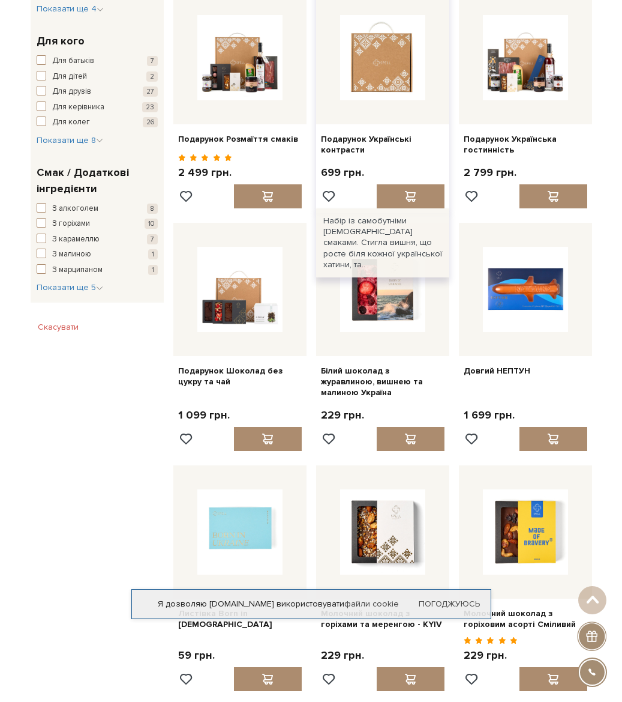
click at [389, 66] on img at bounding box center [382, 57] width 85 height 85
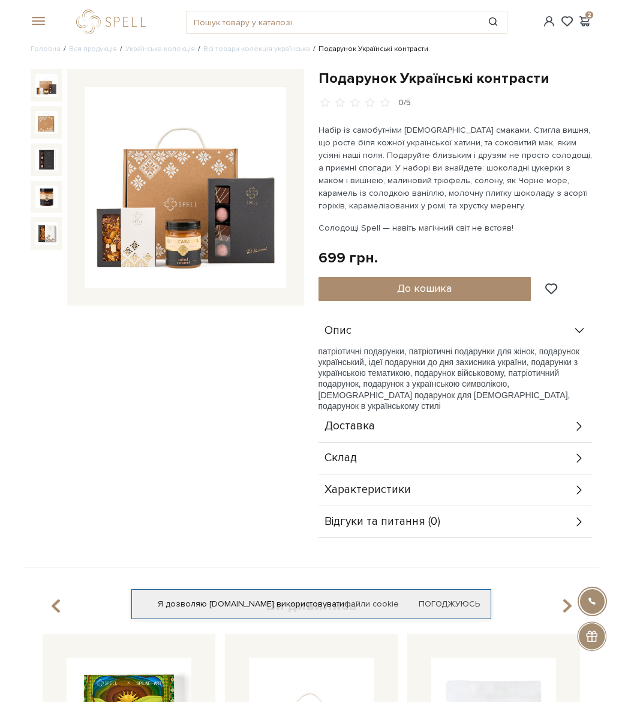
click at [393, 470] on div "Склад" at bounding box center [456, 457] width 274 height 31
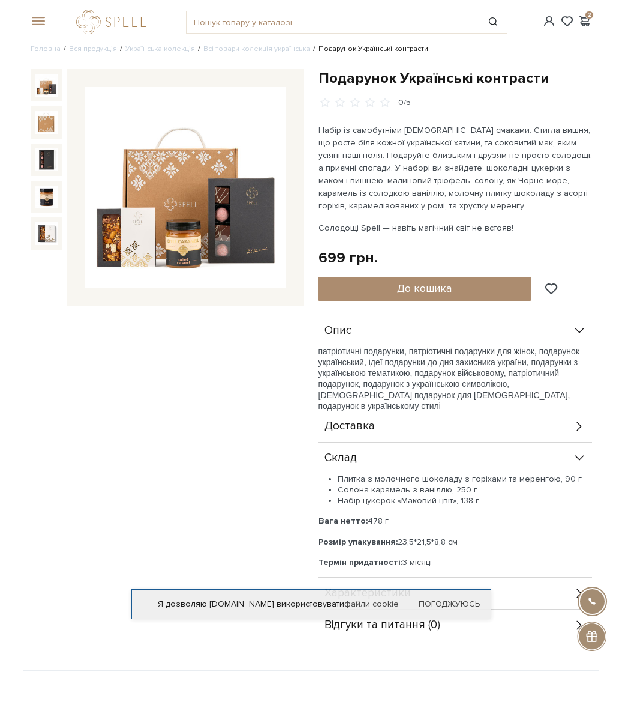
click at [415, 423] on div "Доставка" at bounding box center [456, 426] width 274 height 31
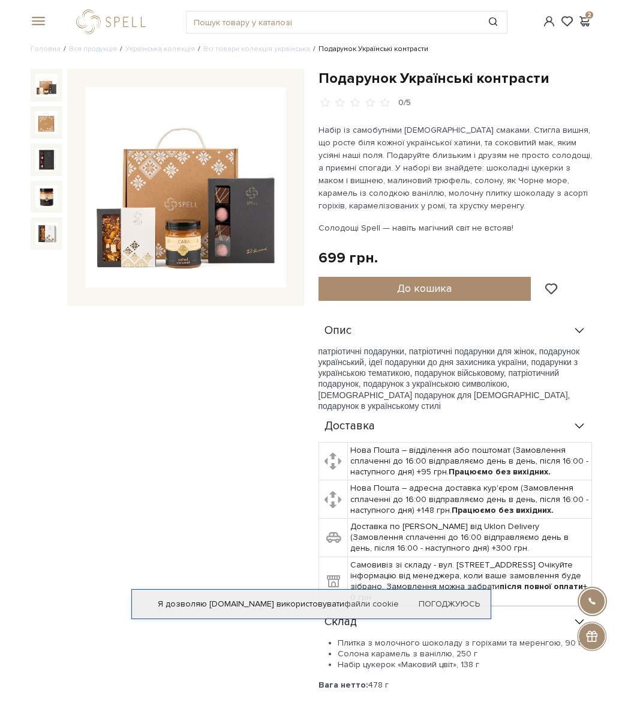
click at [415, 423] on div "Доставка" at bounding box center [456, 426] width 274 height 31
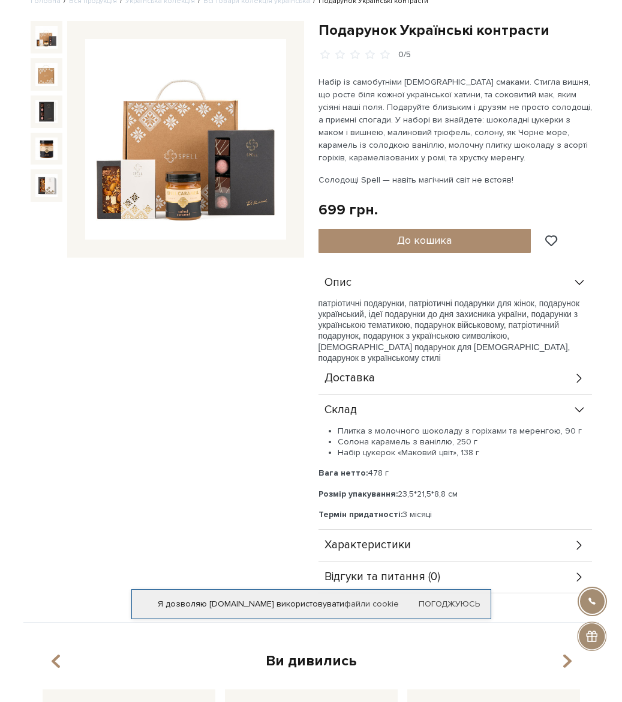
scroll to position [120, 0]
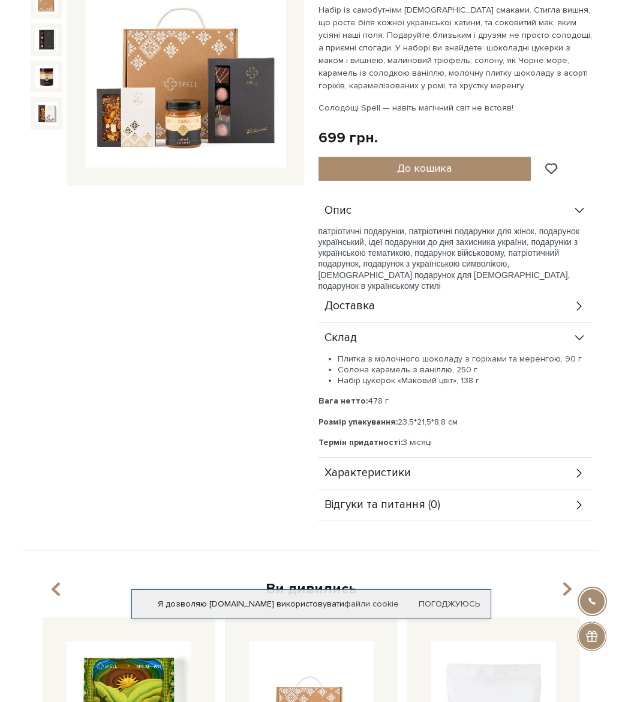
click at [394, 484] on div "Характеристики" at bounding box center [456, 472] width 274 height 31
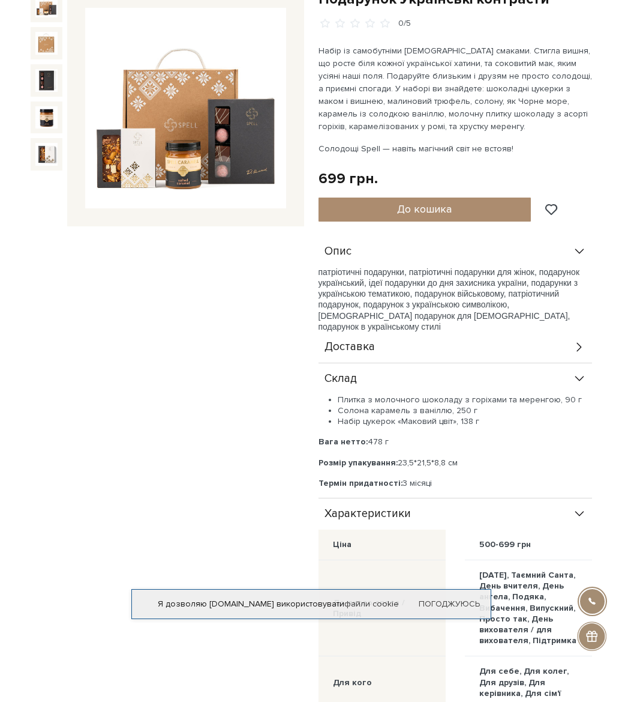
scroll to position [0, 0]
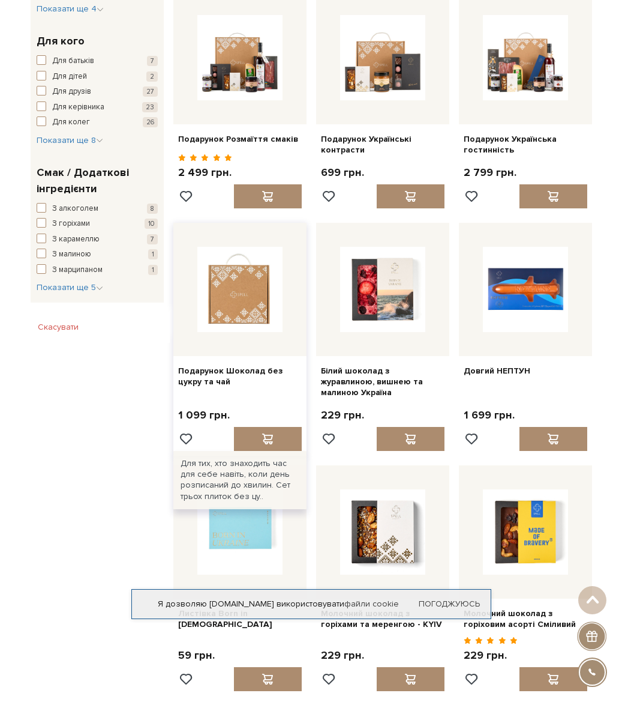
click at [238, 312] on img at bounding box center [239, 289] width 85 height 85
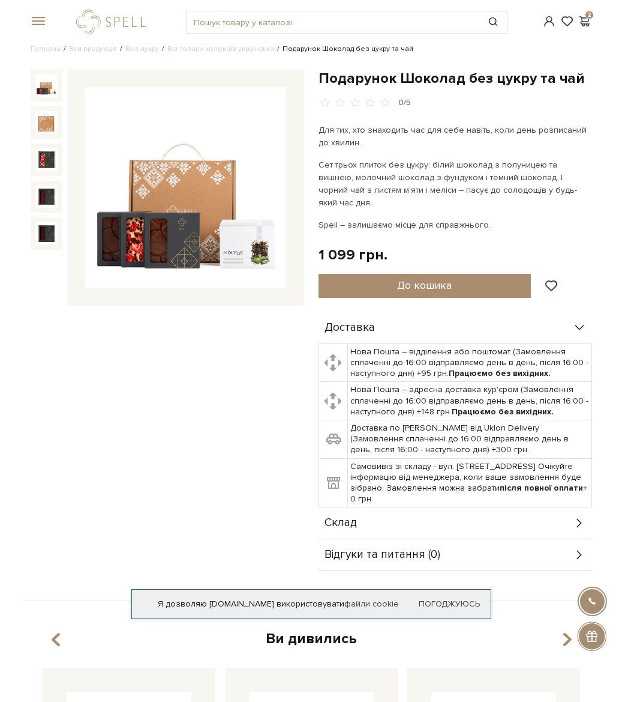
click at [384, 549] on span "Відгуки та питання (0)" at bounding box center [383, 554] width 116 height 11
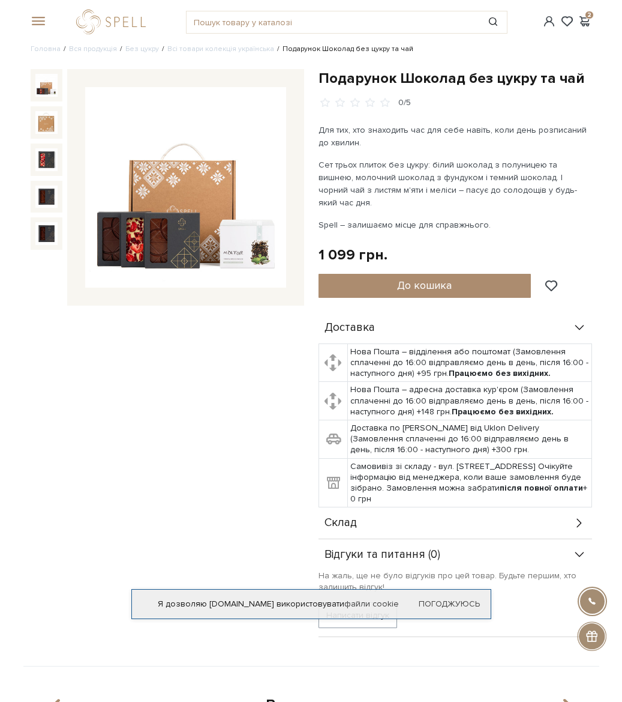
click at [381, 513] on div "Склад" at bounding box center [456, 522] width 274 height 31
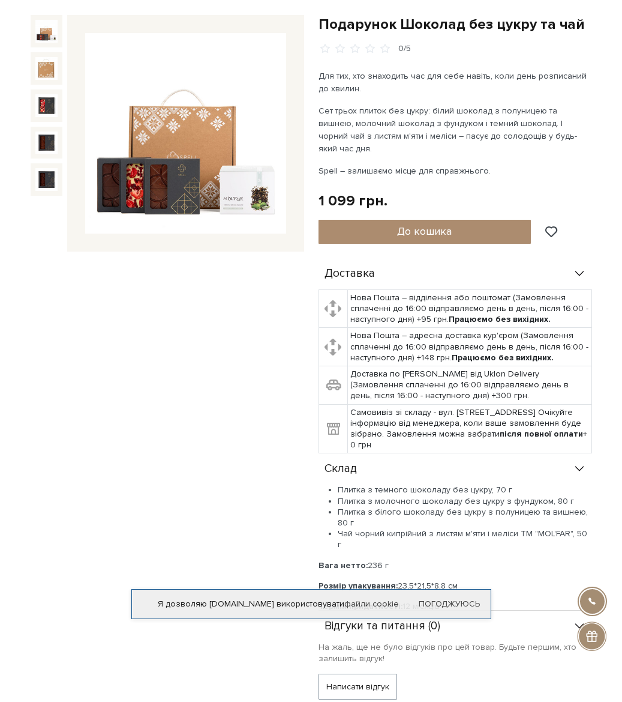
scroll to position [120, 0]
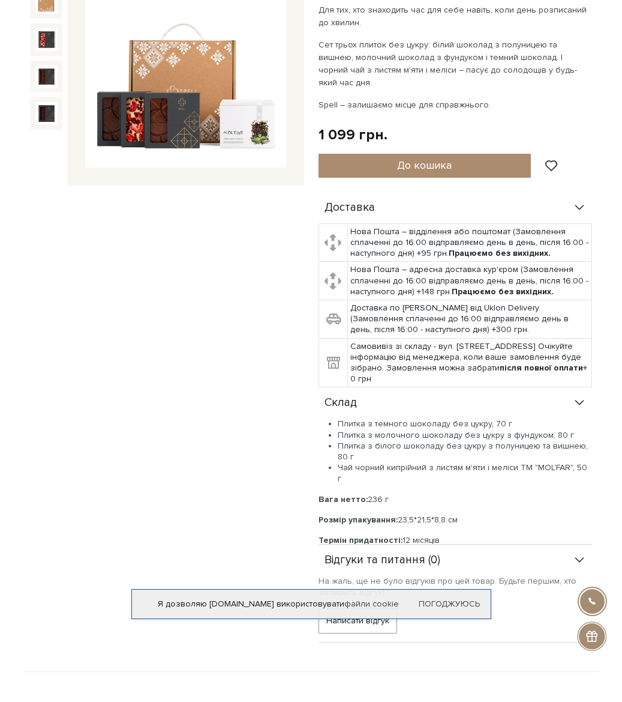
click at [141, 112] on img at bounding box center [185, 67] width 200 height 200
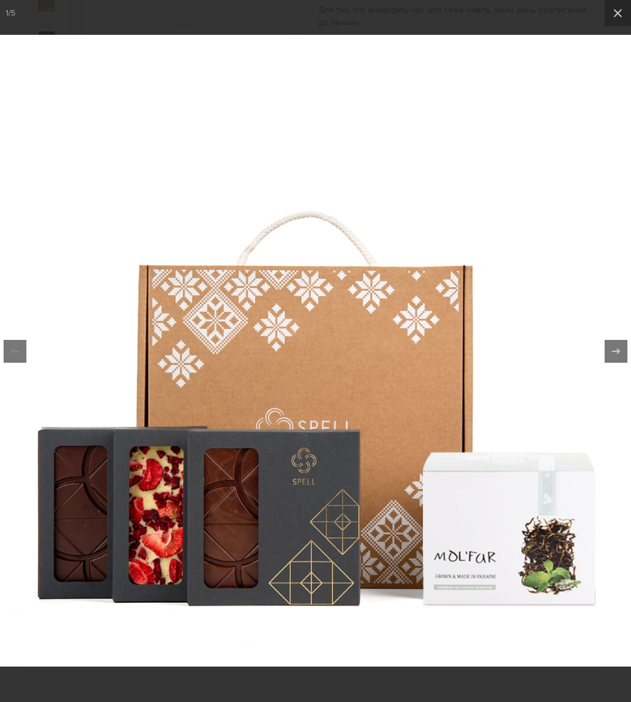
click at [459, 172] on img at bounding box center [315, 350] width 631 height 631
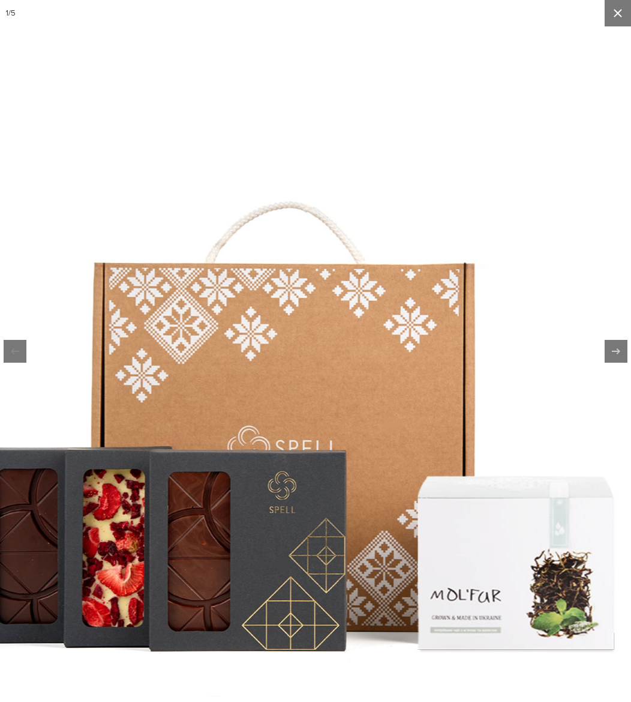
click at [622, 25] on button at bounding box center [618, 13] width 26 height 26
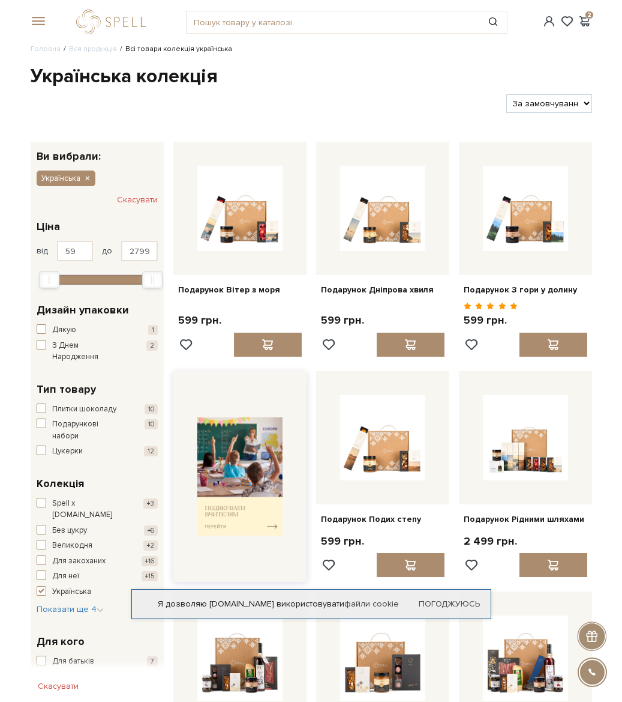
click at [215, 506] on img at bounding box center [239, 476] width 85 height 118
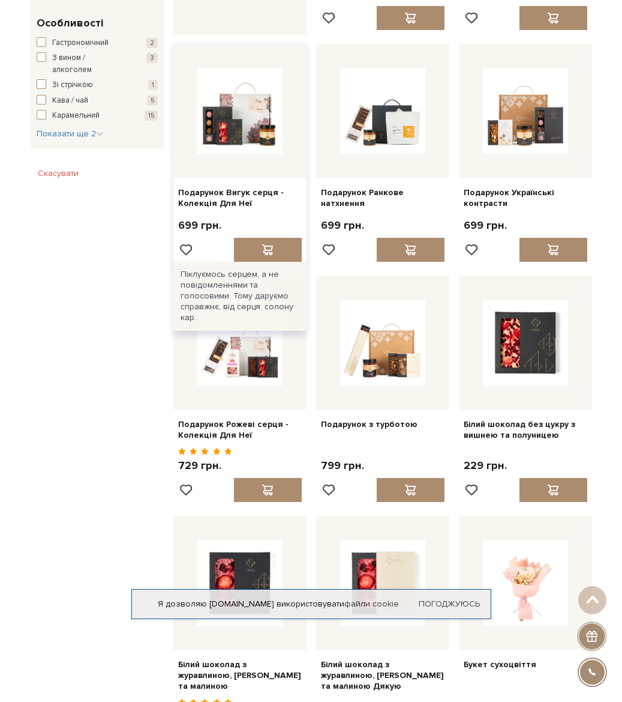
scroll to position [600, 0]
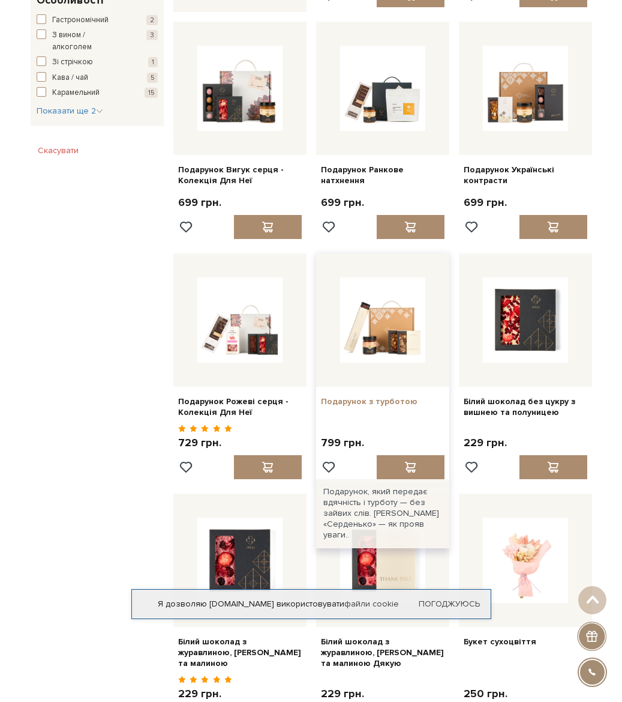
click at [404, 396] on link "Подарунок з турботою" at bounding box center [383, 401] width 124 height 11
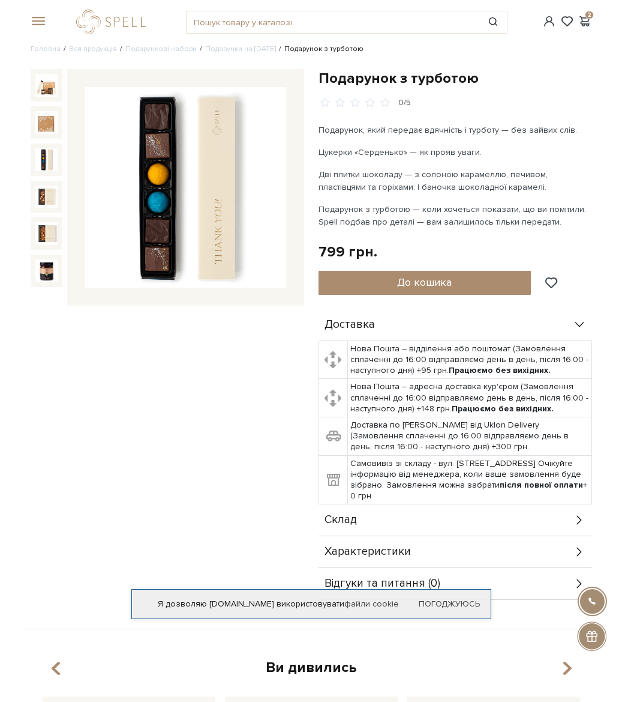
click at [41, 158] on img at bounding box center [46, 159] width 23 height 23
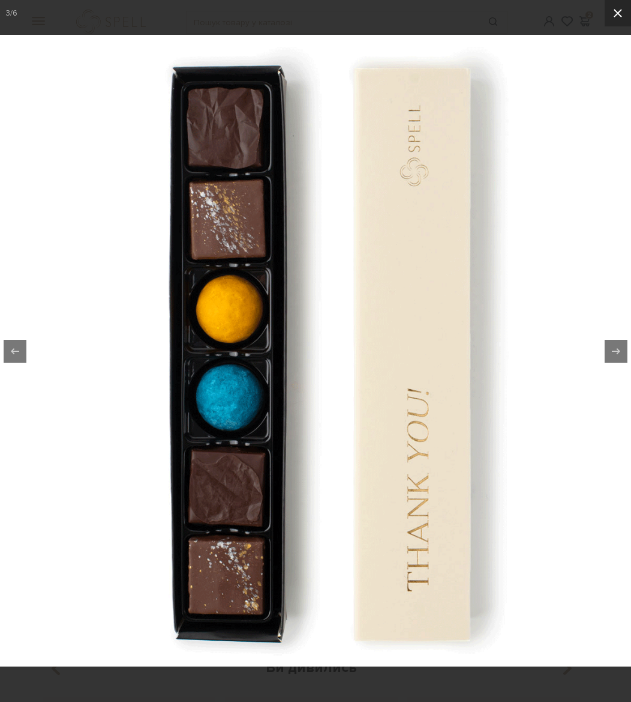
click at [612, 14] on icon at bounding box center [618, 13] width 14 height 14
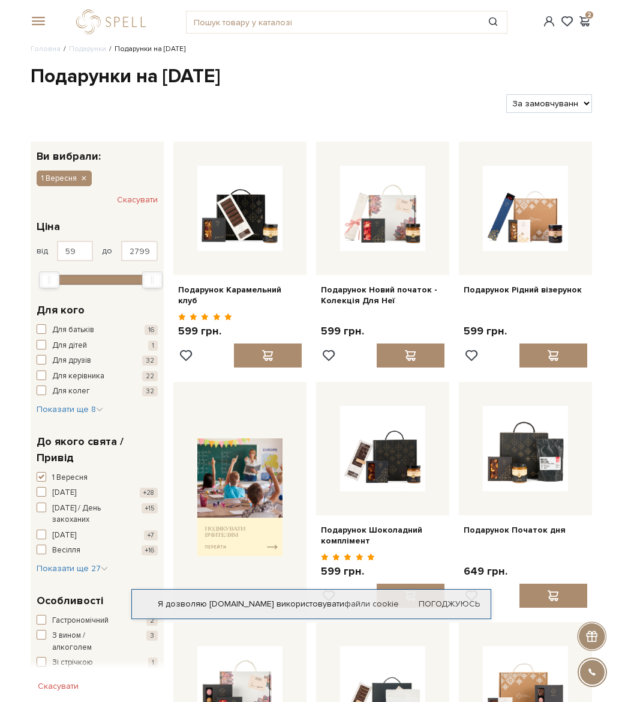
click at [43, 22] on span at bounding box center [37, 21] width 12 height 11
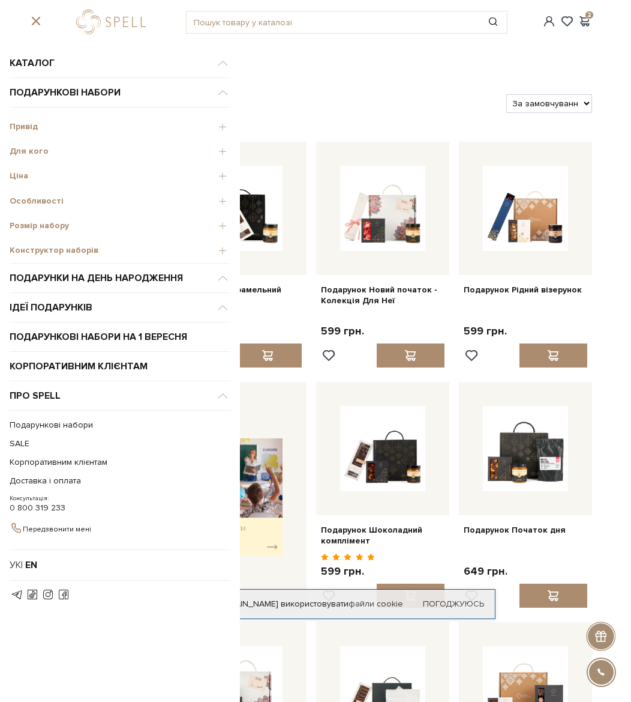
click at [28, 152] on span "Для кого" at bounding box center [120, 151] width 221 height 11
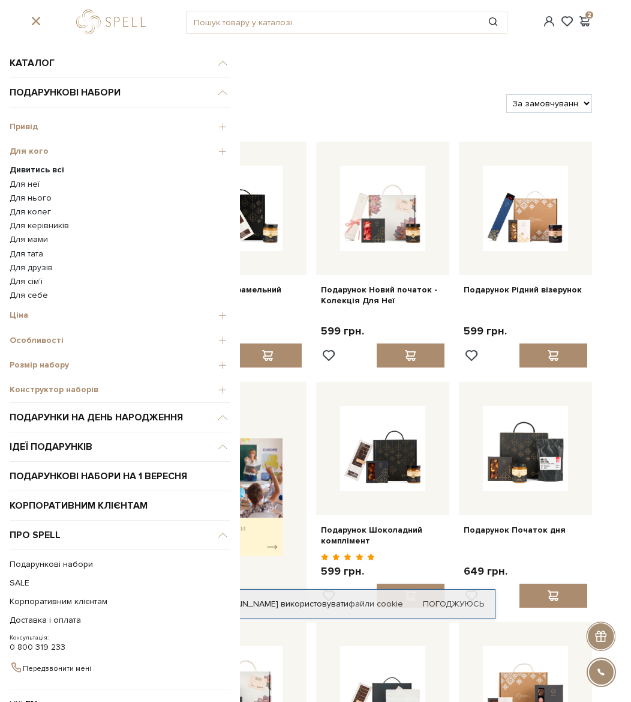
click at [46, 223] on link "Для керівників" at bounding box center [120, 225] width 221 height 11
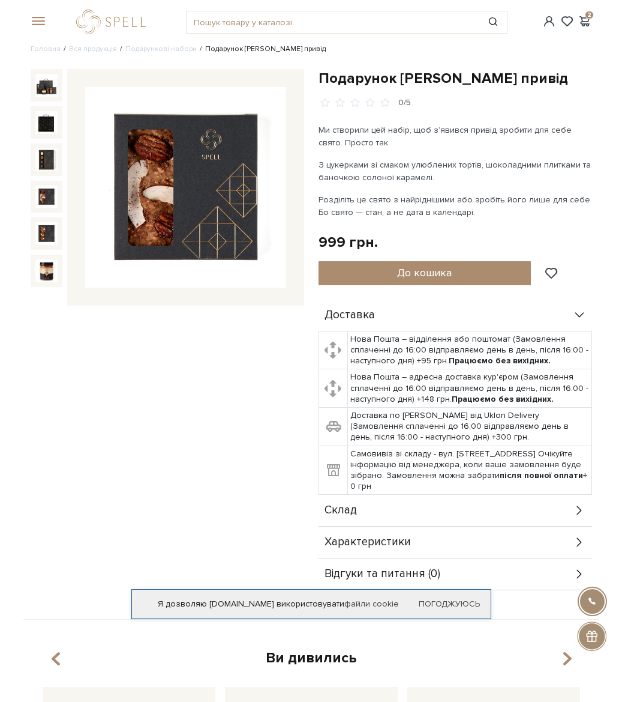
click at [46, 196] on img at bounding box center [46, 196] width 23 height 23
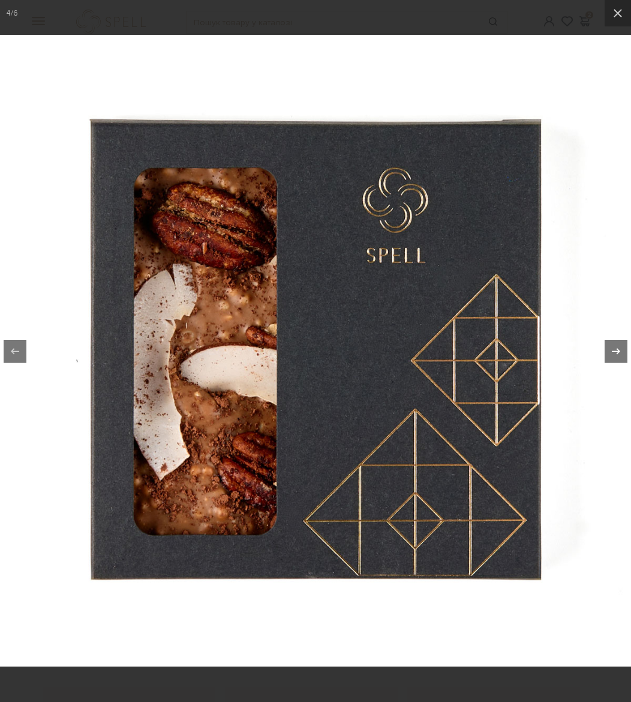
click at [612, 355] on icon at bounding box center [616, 351] width 14 height 14
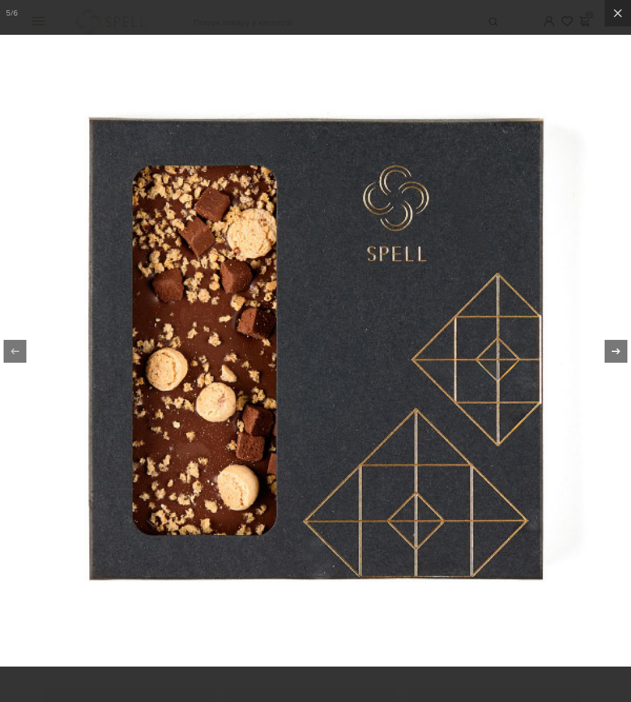
click at [612, 355] on icon at bounding box center [616, 351] width 14 height 14
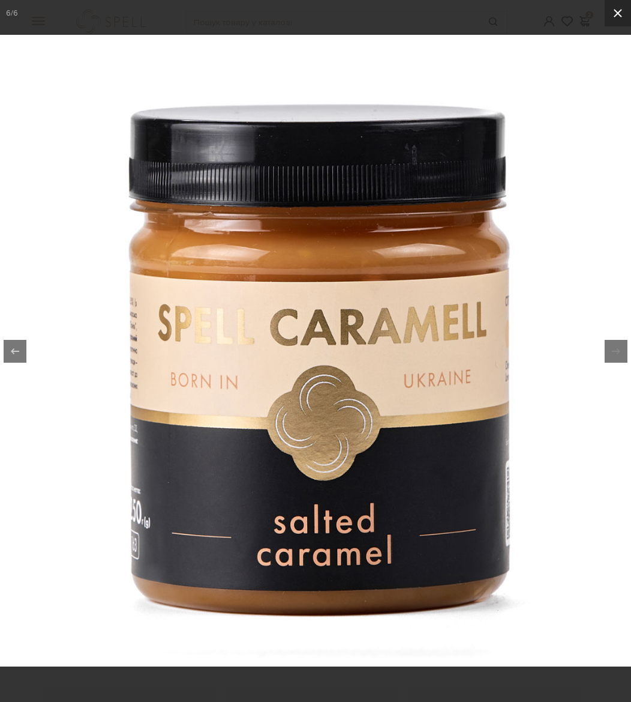
click at [619, 11] on icon at bounding box center [618, 13] width 14 height 14
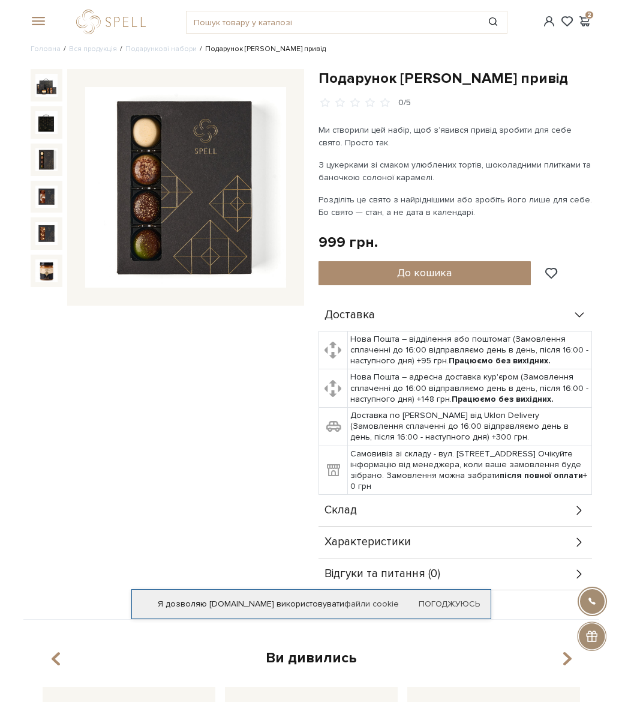
click at [49, 152] on img at bounding box center [46, 159] width 23 height 23
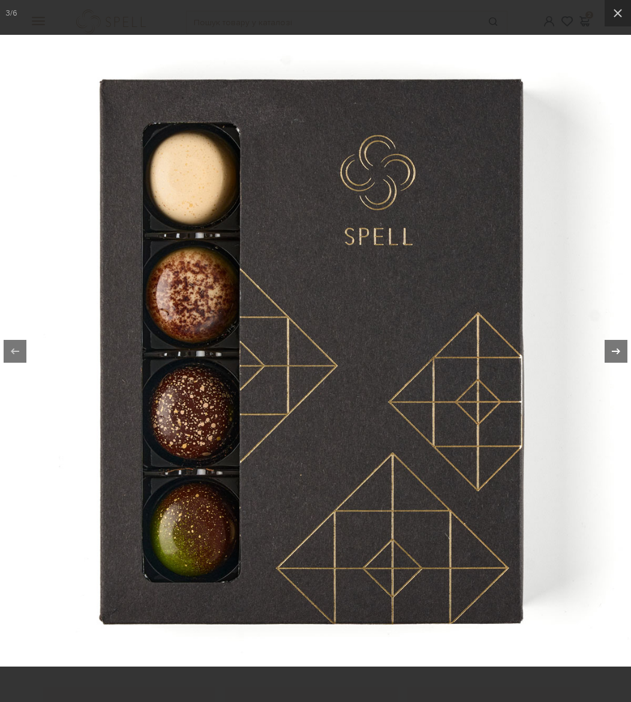
click at [607, 350] on div at bounding box center [616, 351] width 23 height 23
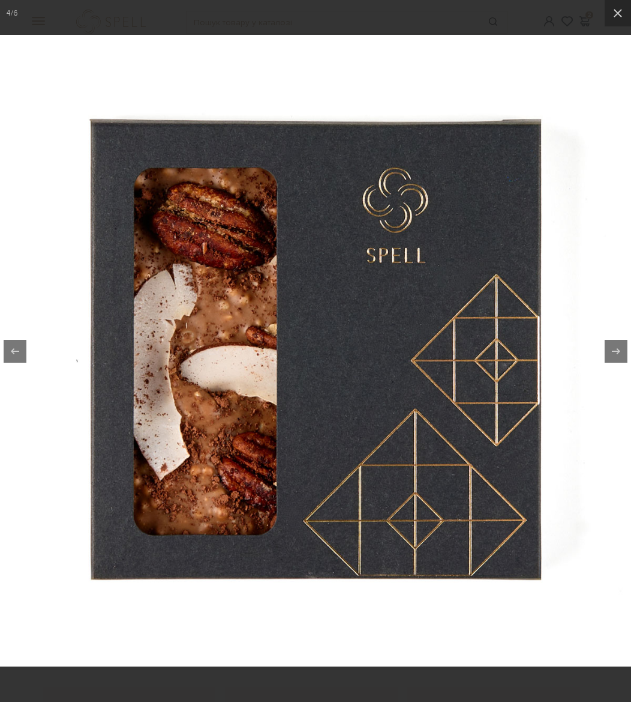
drag, startPoint x: 618, startPoint y: 13, endPoint x: 562, endPoint y: 42, distance: 63.1
click at [617, 13] on icon at bounding box center [618, 13] width 8 height 8
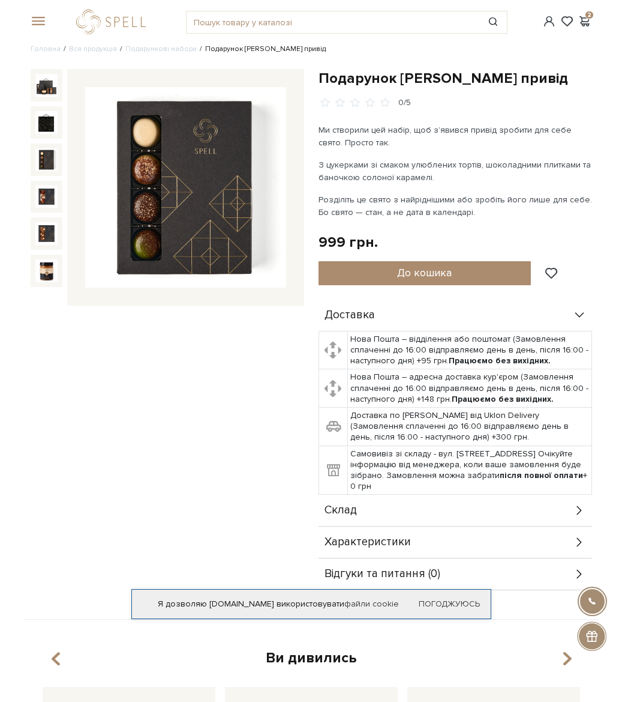
click at [389, 547] on span "Характеристики" at bounding box center [368, 542] width 86 height 11
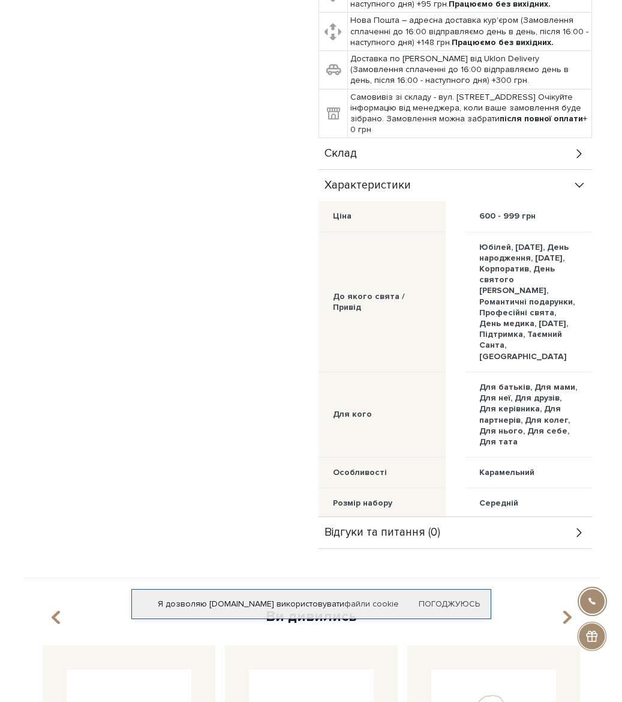
scroll to position [360, 0]
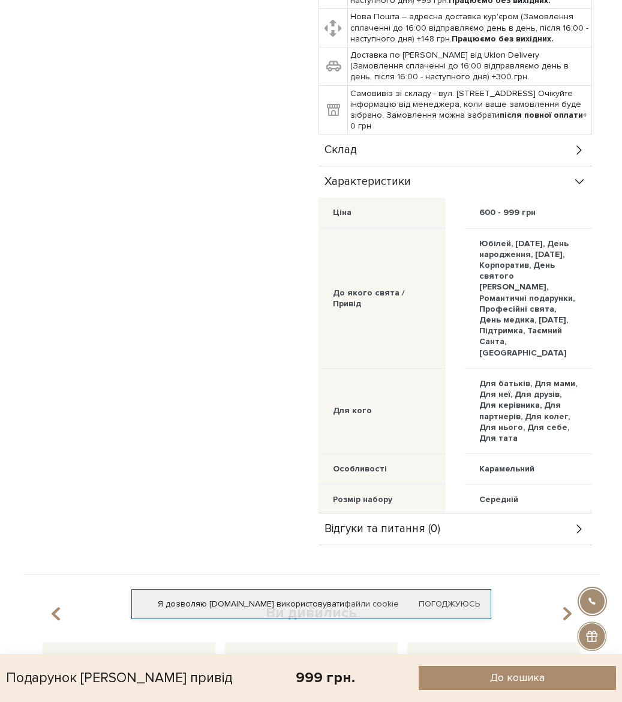
click at [366, 143] on div "Склад" at bounding box center [456, 149] width 274 height 31
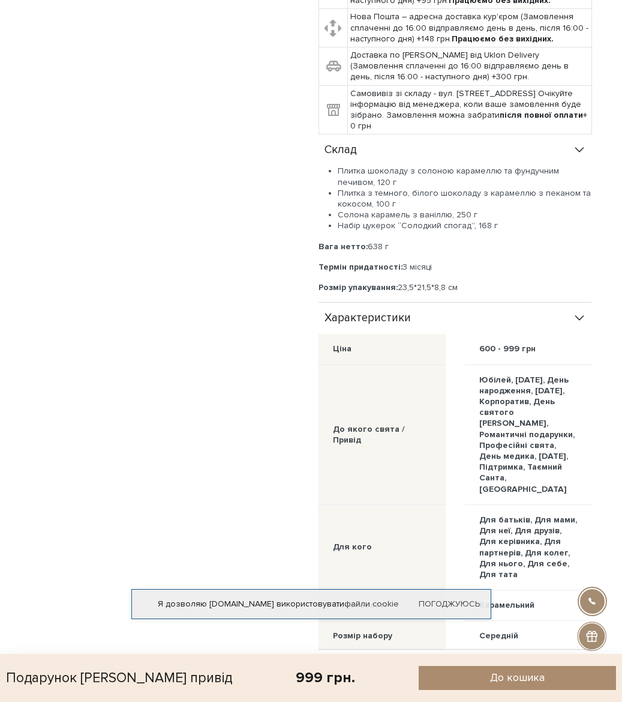
drag, startPoint x: 399, startPoint y: 285, endPoint x: 470, endPoint y: 290, distance: 71.0
click at [470, 290] on p "Розмір упакування: 23,5*21,5*8,8 см" at bounding box center [456, 287] width 274 height 11
click at [257, 204] on div "Подарунок Солодкий привід 0/5" at bounding box center [167, 195] width 288 height 972
click at [410, 293] on div "Плитка шоколаду з солоною карамеллю та фундучним печивом, 120 г Плитка з темног…" at bounding box center [456, 234] width 274 height 137
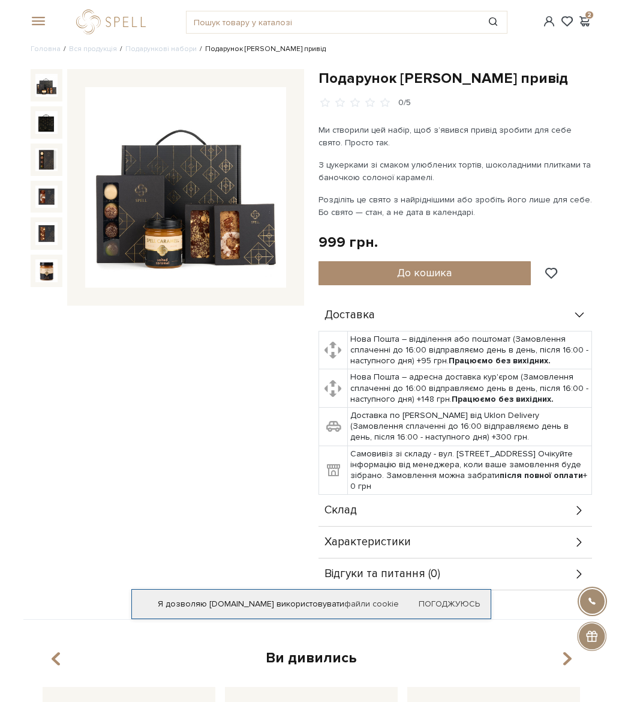
click at [372, 537] on span "Характеристики" at bounding box center [368, 542] width 86 height 11
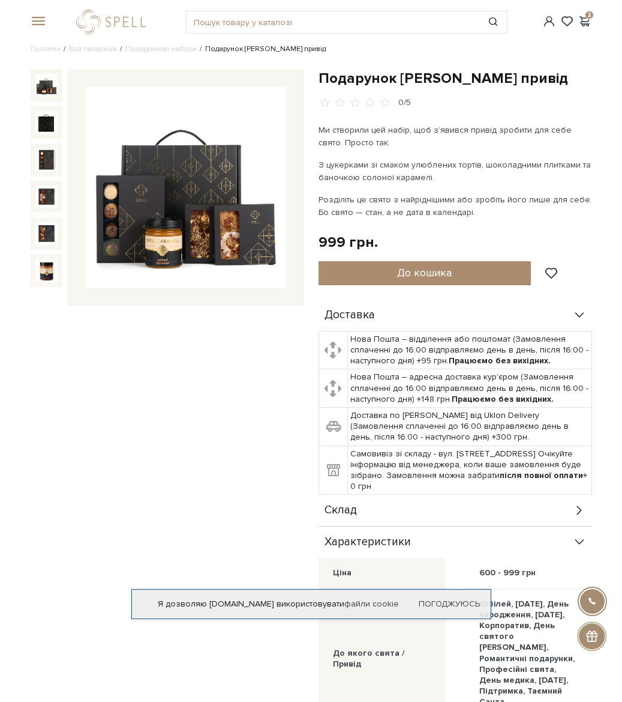
click at [355, 498] on div "Склад" at bounding box center [456, 510] width 274 height 31
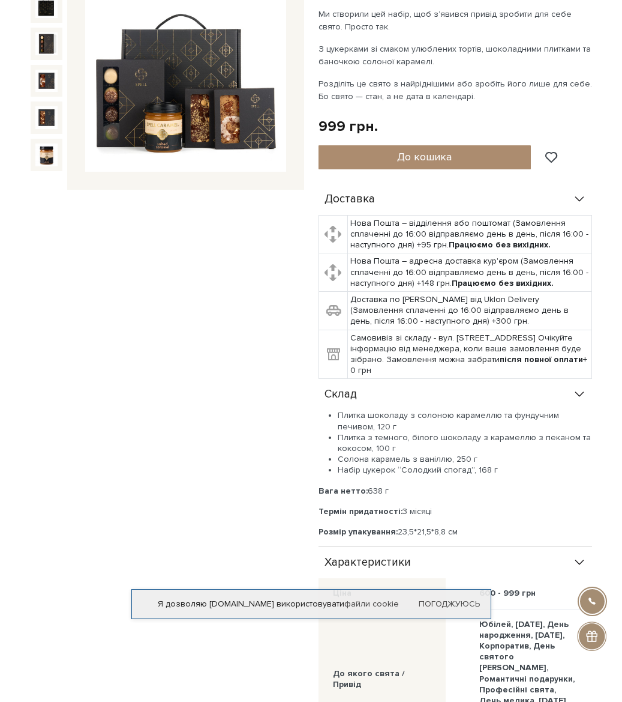
scroll to position [120, 0]
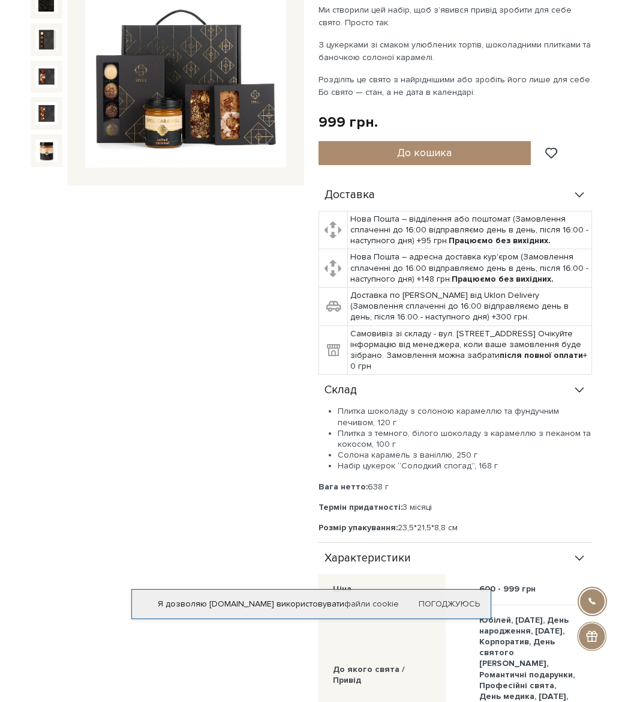
drag, startPoint x: 396, startPoint y: 526, endPoint x: 472, endPoint y: 530, distance: 76.3
click at [471, 530] on p "Розмір упакування: 23,5*21,5*8,8 см" at bounding box center [456, 527] width 274 height 11
click at [170, 480] on div "Подарунок Солодкий привід 0/5" at bounding box center [167, 435] width 288 height 972
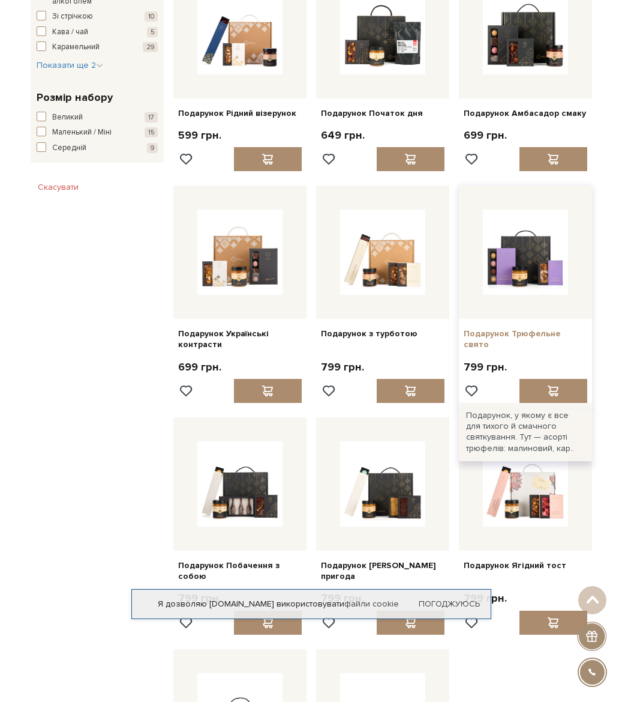
scroll to position [720, 0]
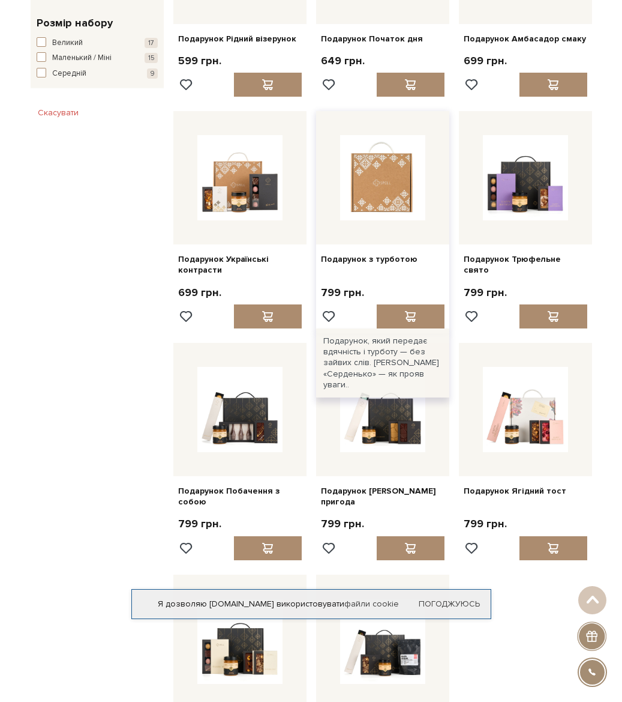
drag, startPoint x: 393, startPoint y: 182, endPoint x: 395, endPoint y: 199, distance: 17.0
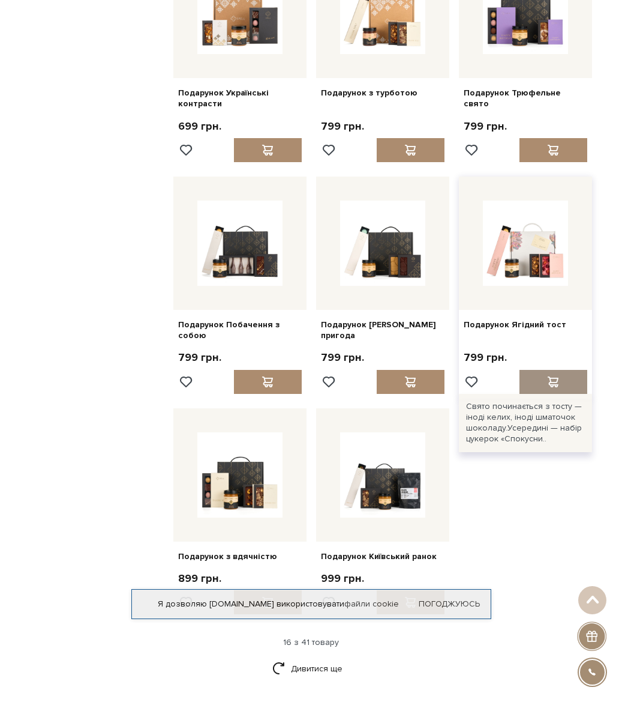
scroll to position [1080, 0]
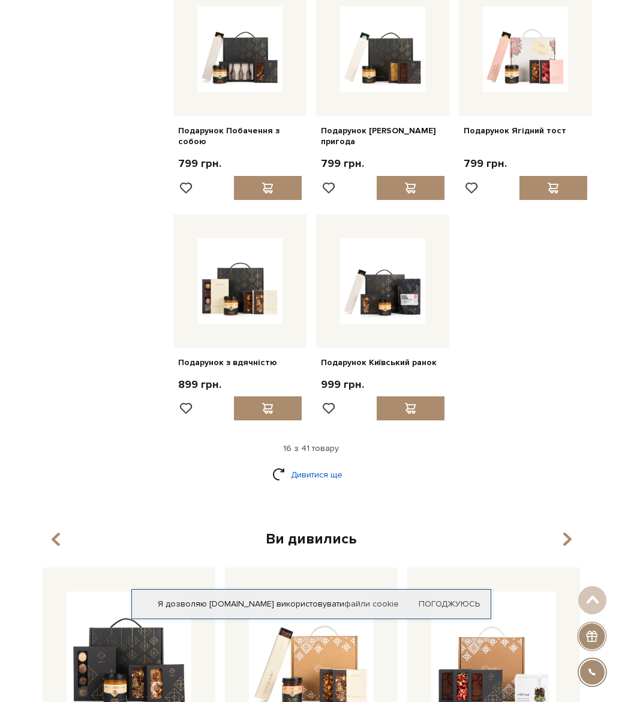
click at [300, 467] on link "Дивитися ще" at bounding box center [311, 474] width 78 height 21
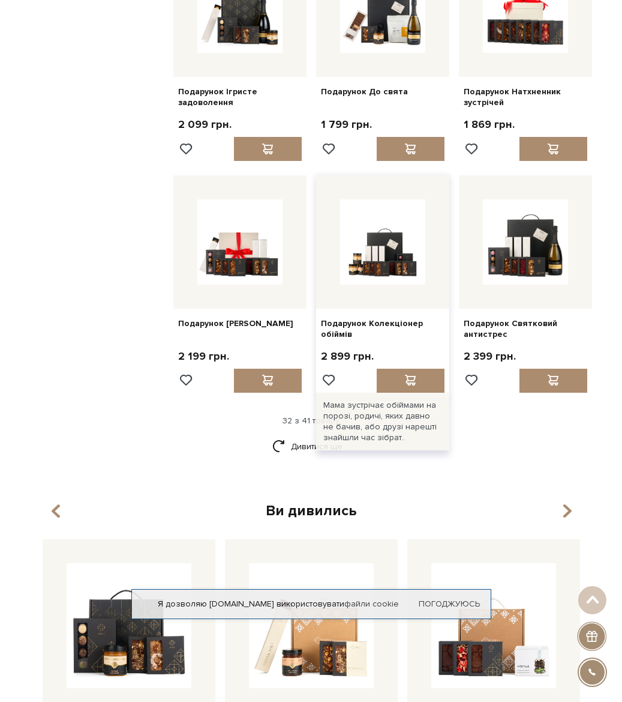
scroll to position [2281, 0]
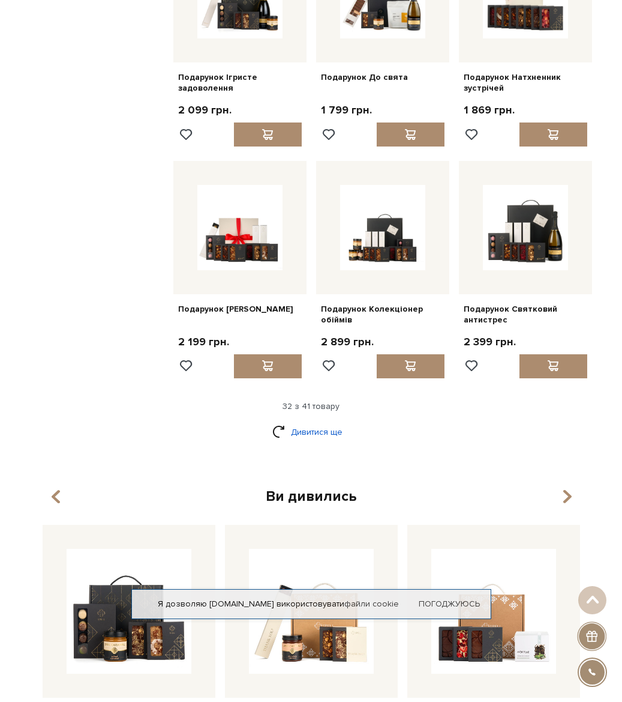
click at [274, 421] on link "Дивитися ще" at bounding box center [311, 431] width 78 height 21
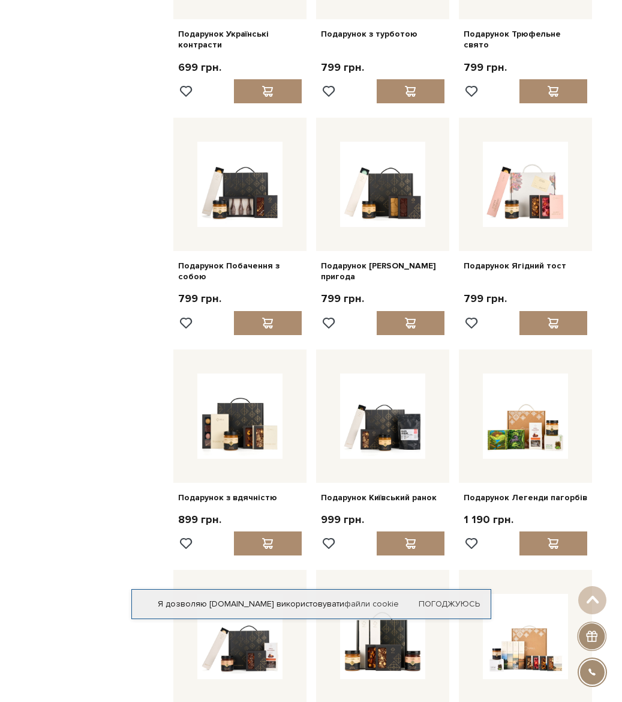
scroll to position [960, 0]
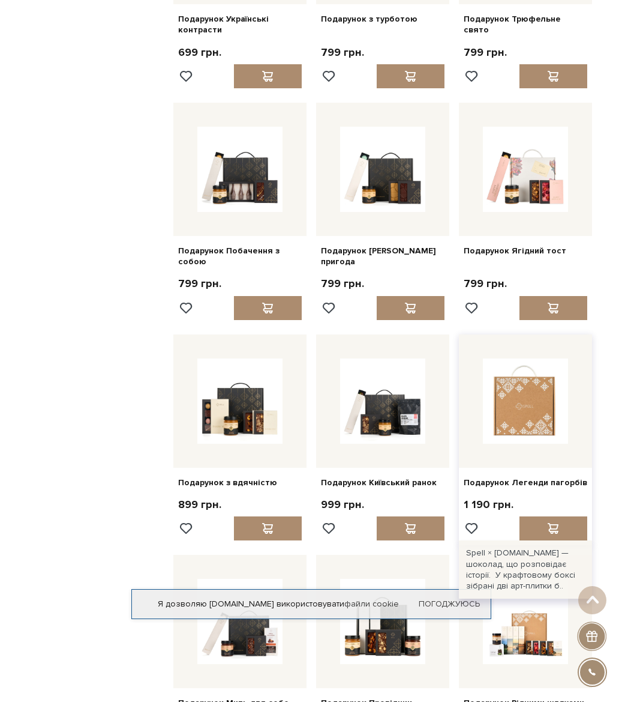
click at [527, 409] on img at bounding box center [525, 400] width 85 height 85
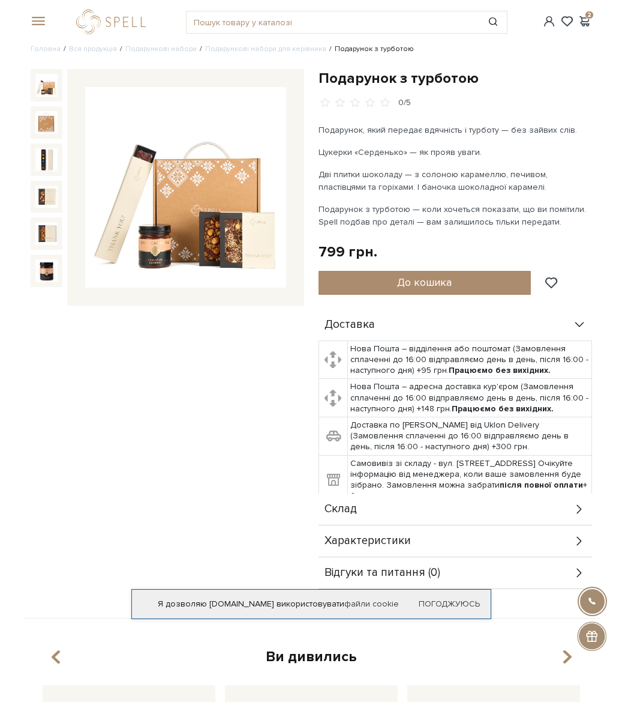
click at [367, 507] on div "Склад" at bounding box center [456, 508] width 274 height 31
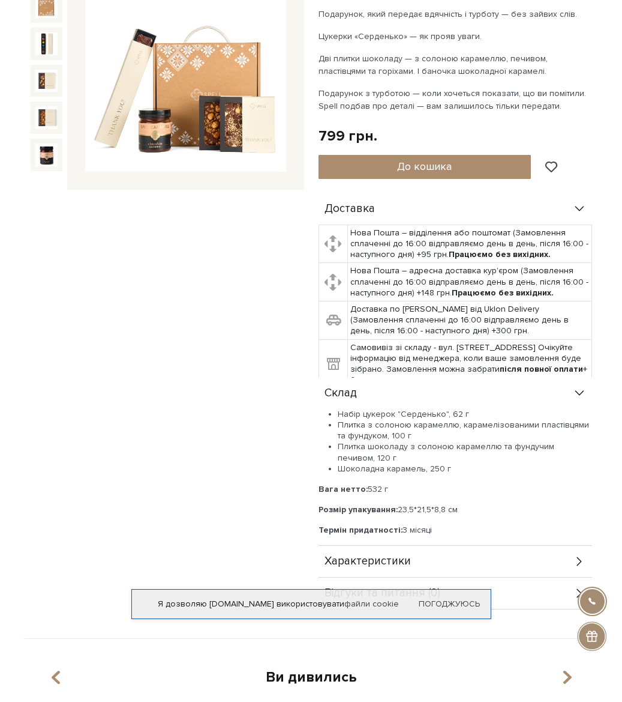
scroll to position [120, 0]
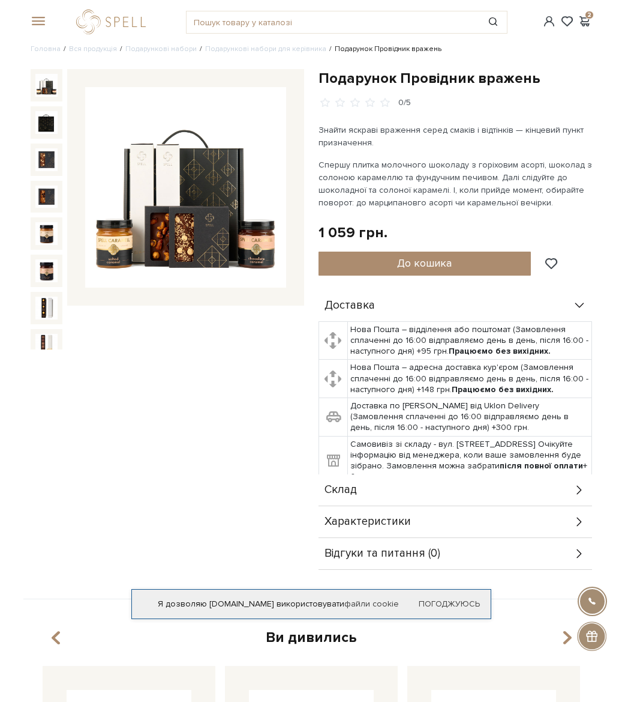
click at [351, 487] on span "Склад" at bounding box center [341, 489] width 32 height 11
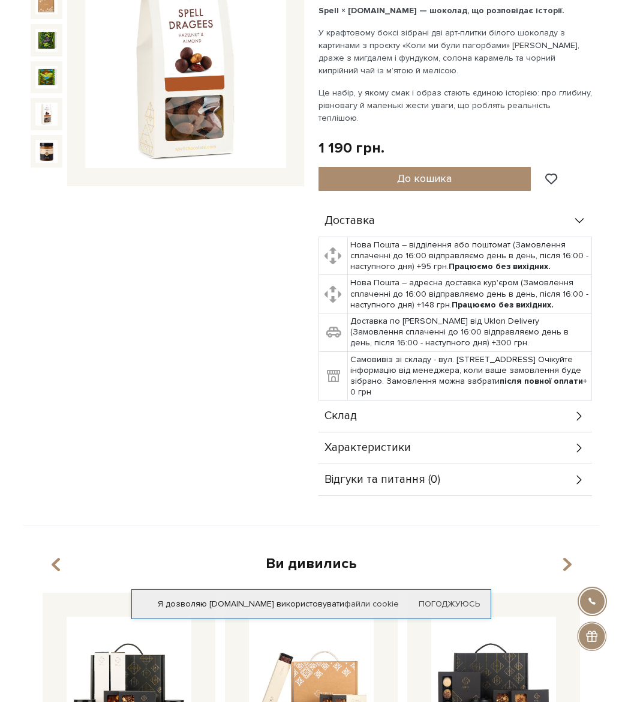
scroll to position [120, 0]
click at [346, 410] on span "Склад" at bounding box center [341, 415] width 32 height 11
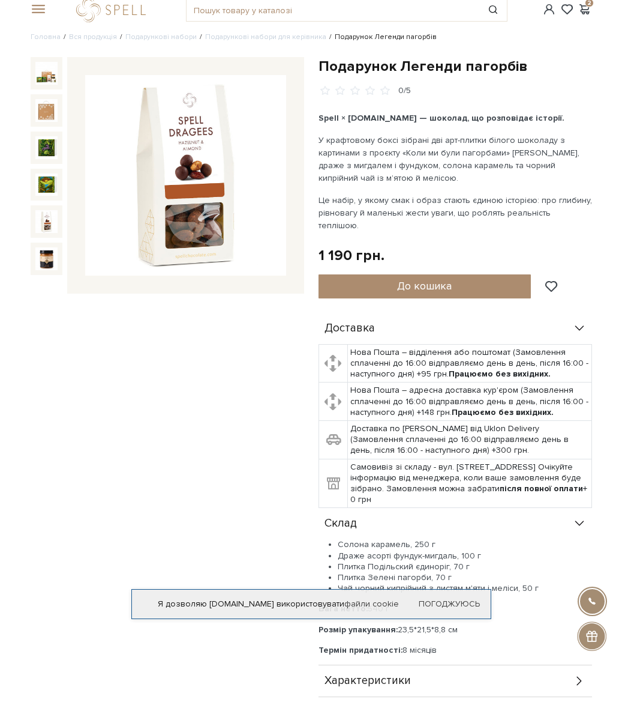
scroll to position [0, 0]
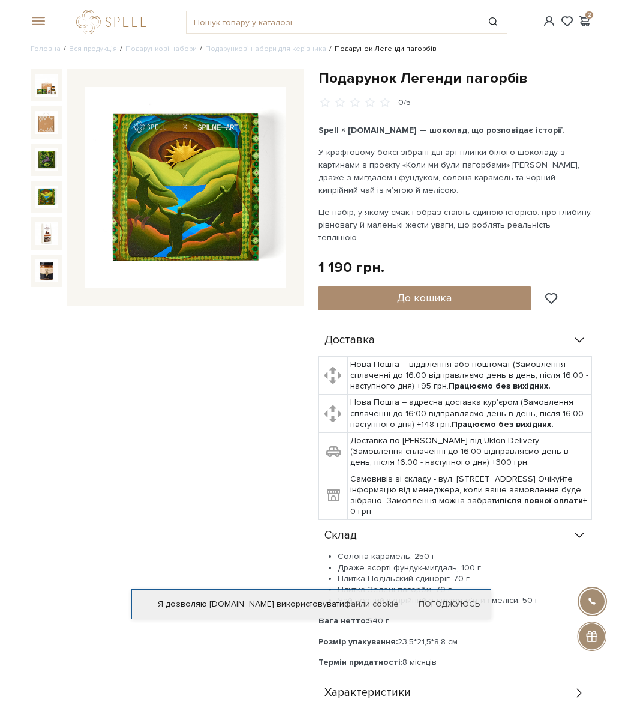
click at [49, 193] on img at bounding box center [46, 196] width 23 height 23
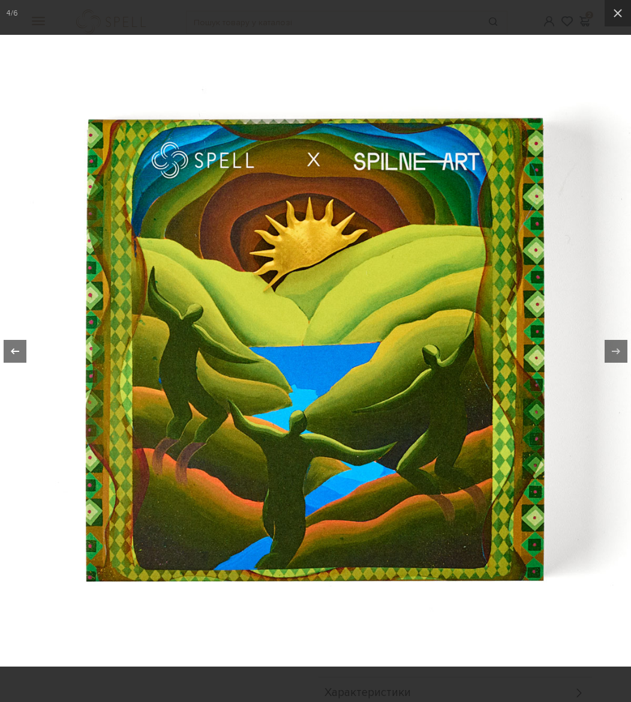
click at [17, 359] on div at bounding box center [15, 351] width 23 height 23
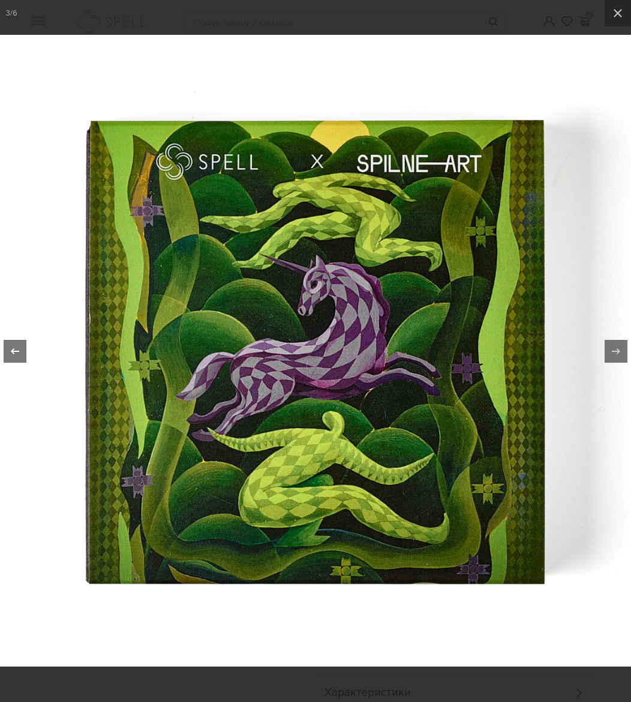
click at [16, 353] on icon at bounding box center [15, 351] width 14 height 14
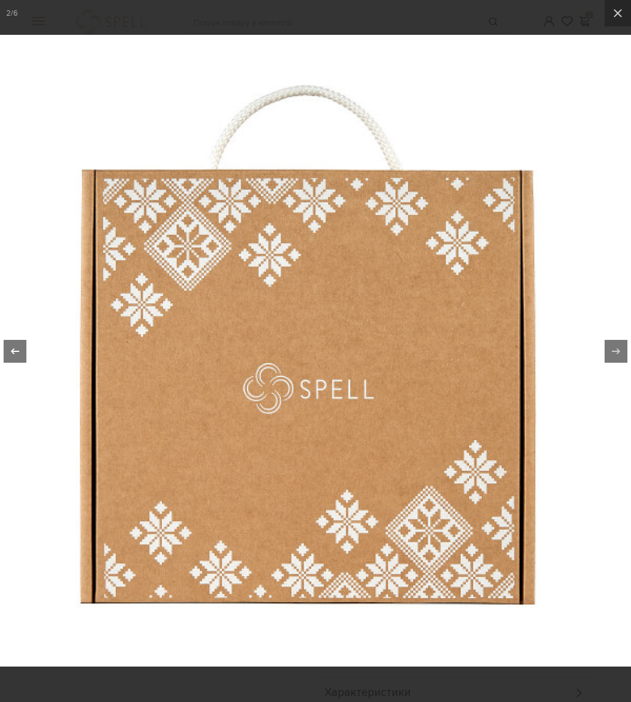
click at [16, 353] on icon at bounding box center [15, 351] width 14 height 14
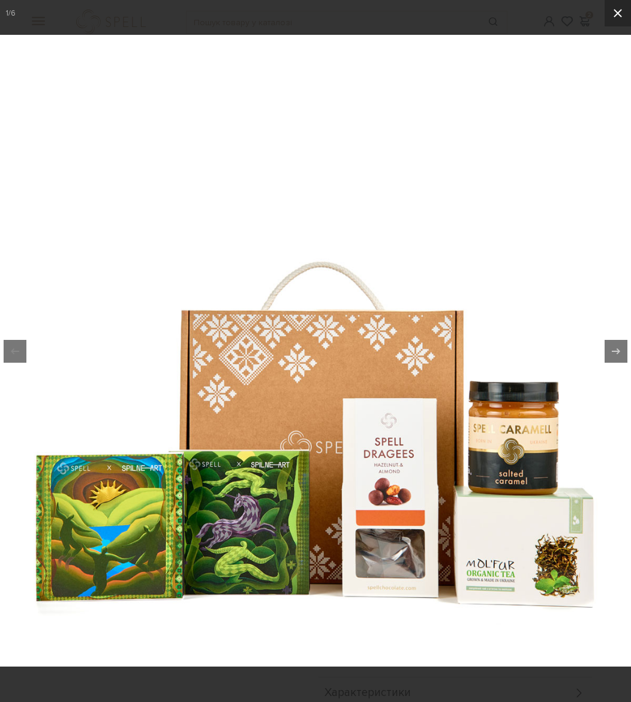
click at [622, 11] on icon at bounding box center [618, 13] width 14 height 14
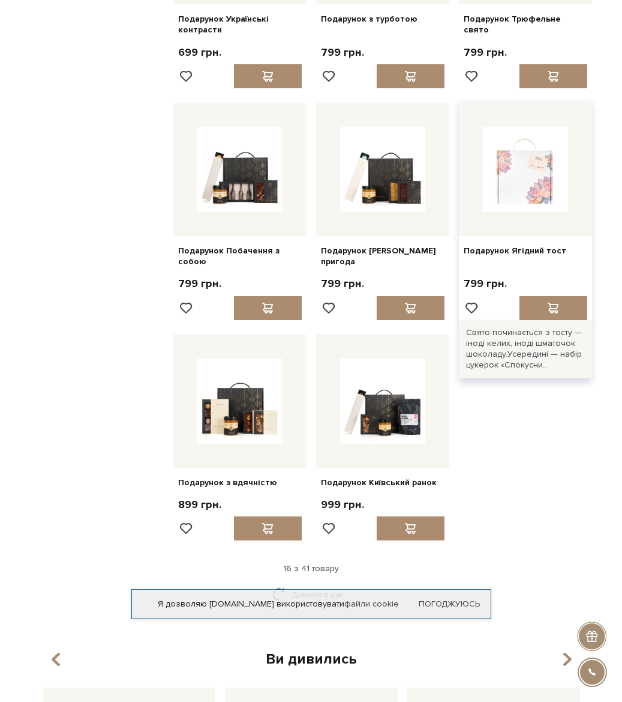
click at [529, 172] on img at bounding box center [525, 169] width 85 height 85
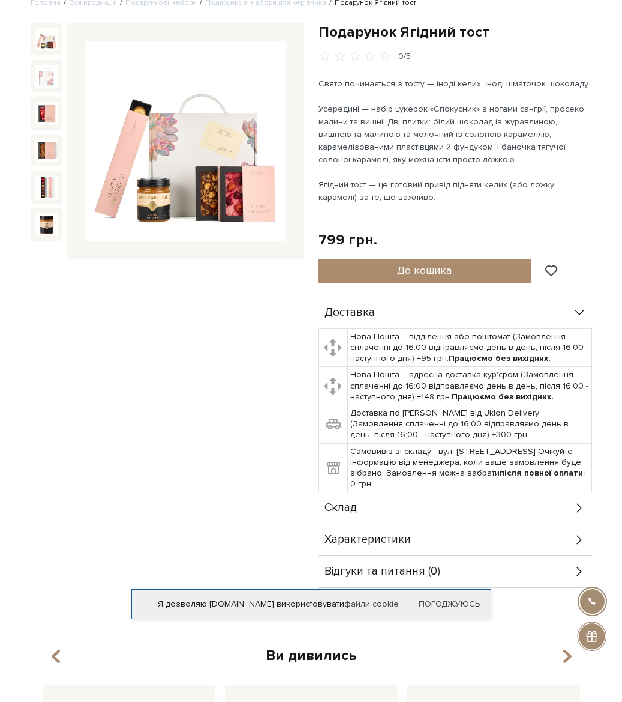
scroll to position [120, 0]
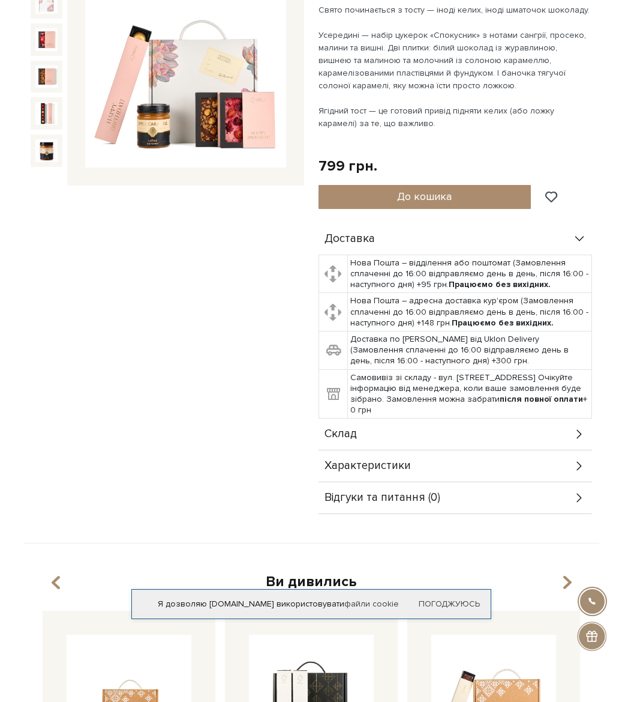
click at [335, 437] on span "Склад" at bounding box center [341, 434] width 32 height 11
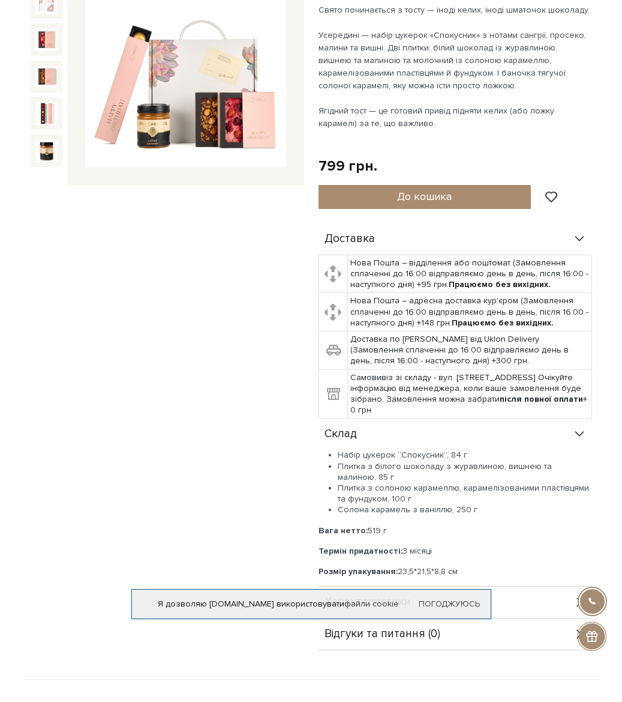
click at [335, 432] on span "Склад" at bounding box center [341, 434] width 32 height 11
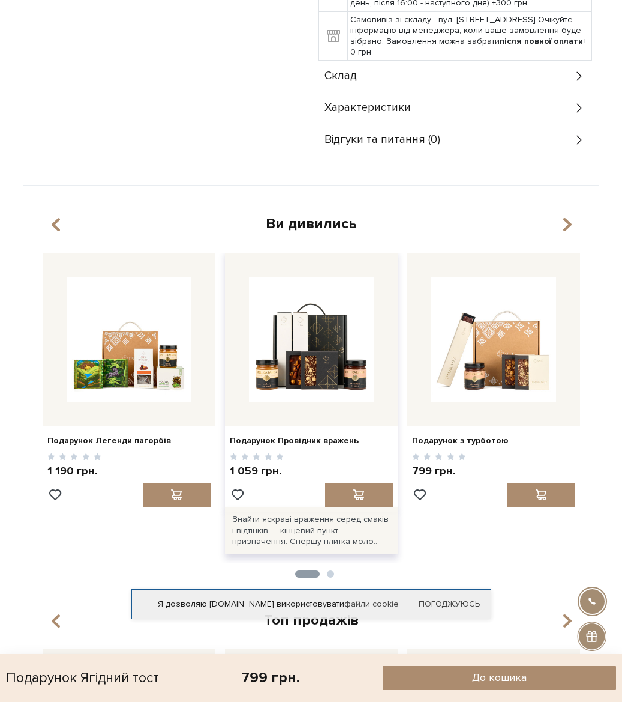
scroll to position [480, 0]
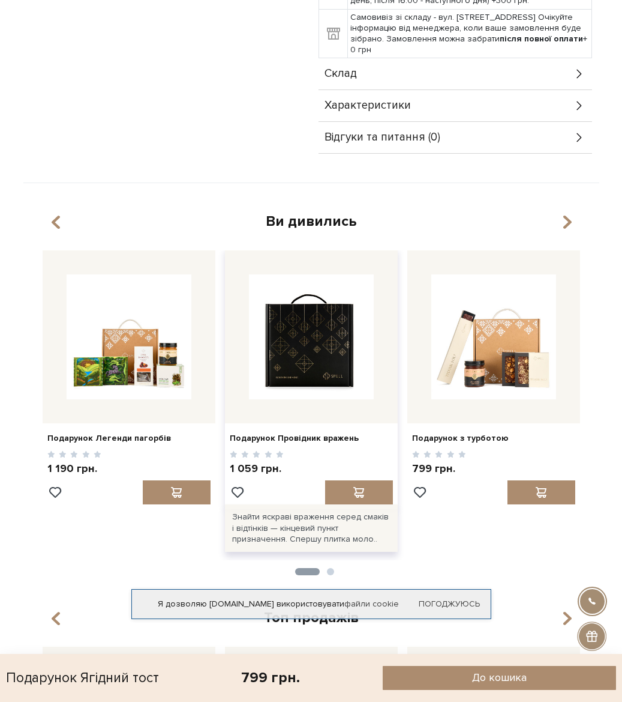
click at [327, 357] on img at bounding box center [311, 336] width 125 height 125
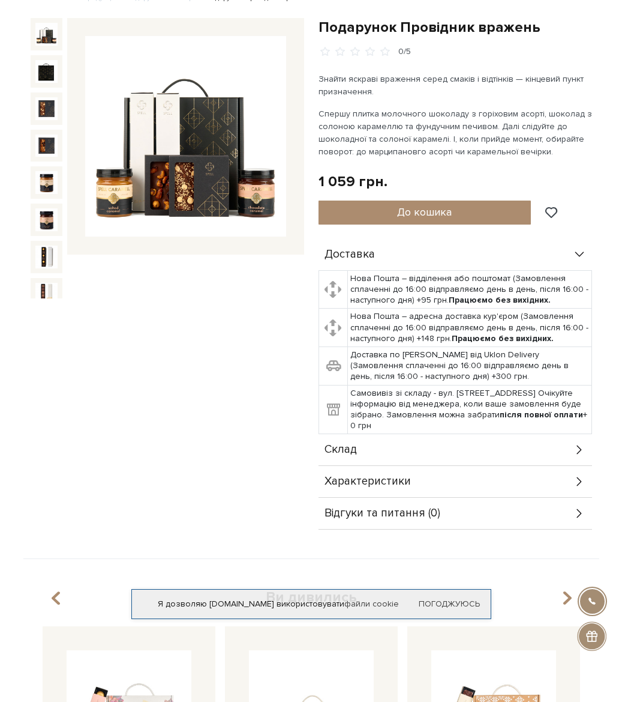
scroll to position [240, 0]
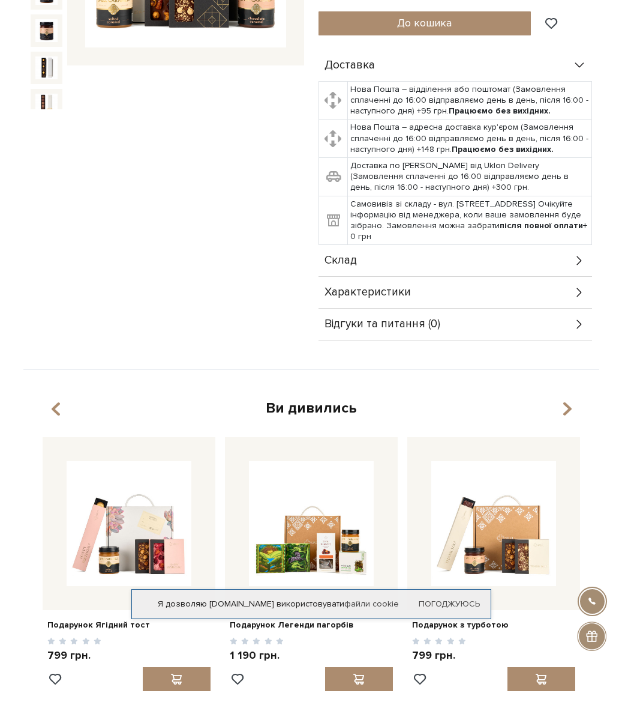
click at [364, 291] on span "Характеристики" at bounding box center [368, 292] width 86 height 11
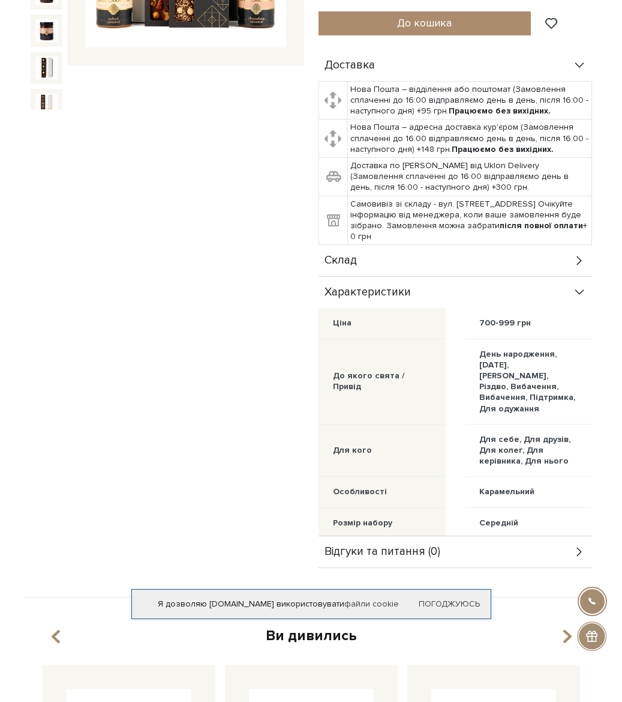
click at [349, 259] on span "Склад" at bounding box center [341, 260] width 32 height 11
